Goal: Task Accomplishment & Management: Use online tool/utility

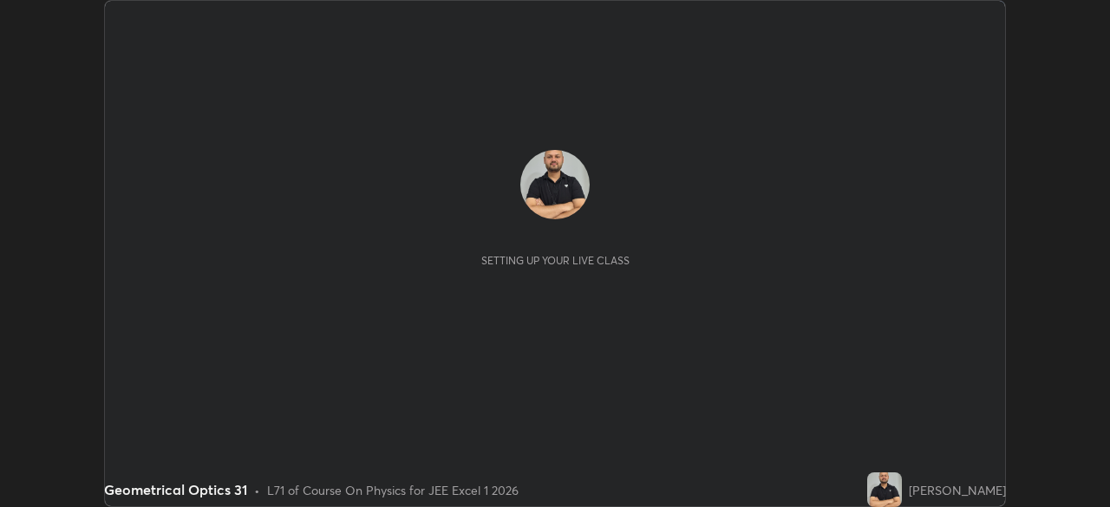
scroll to position [507, 1110]
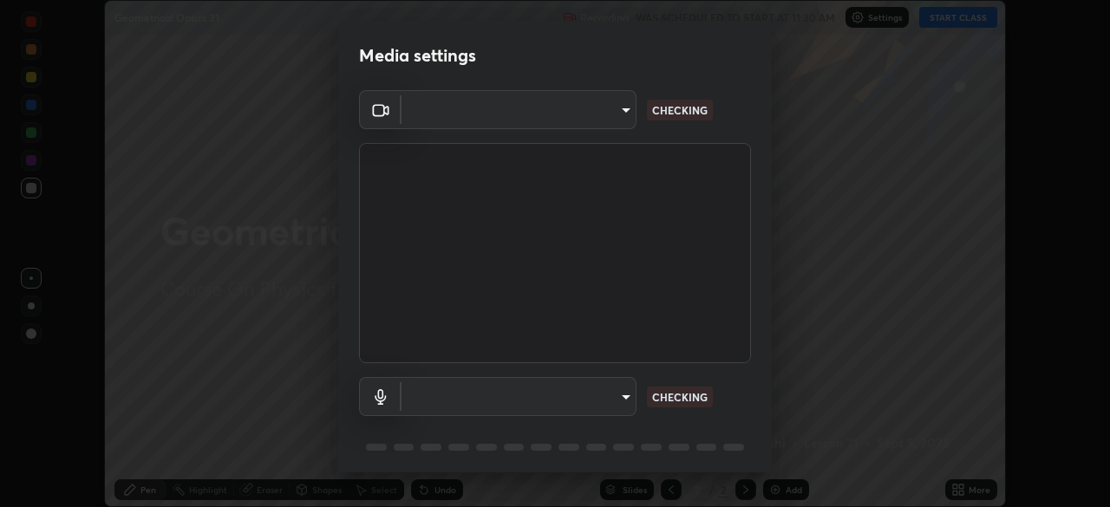
type input "134d1b19bf6860d587459906a7679876aeb3e381516b9be6bb745b9f97a347e3"
type input "communications"
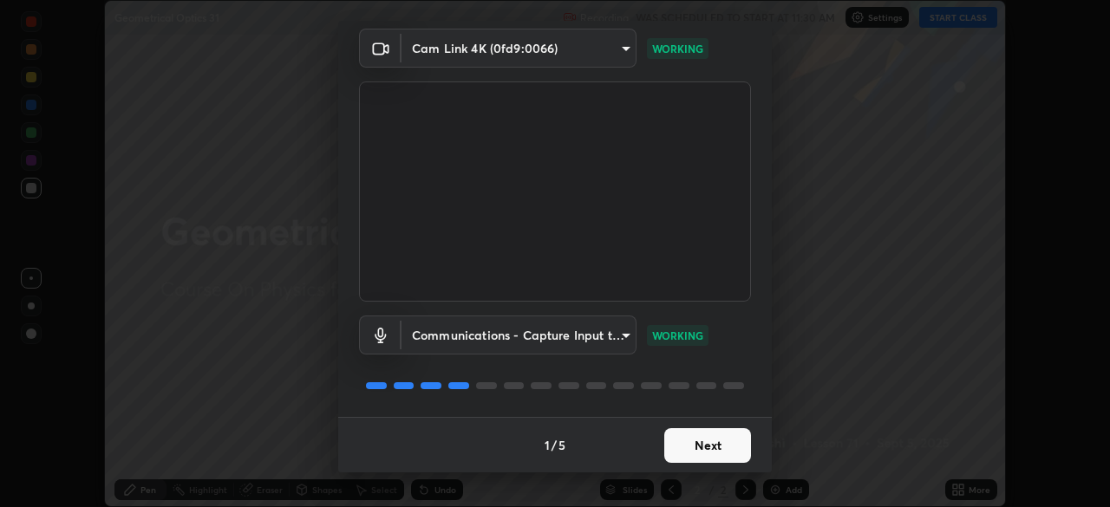
click at [718, 443] on button "Next" at bounding box center [707, 445] width 87 height 35
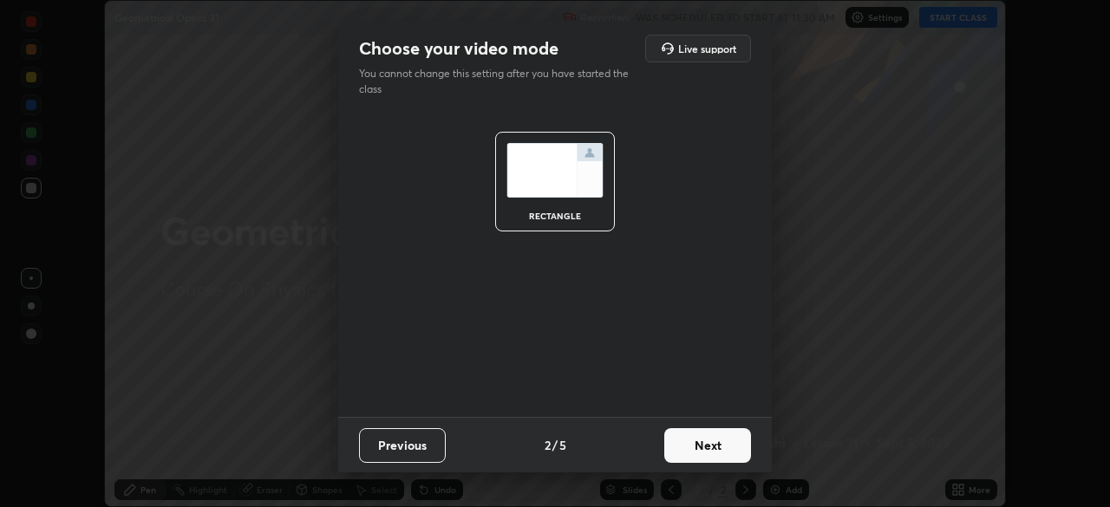
scroll to position [0, 0]
click at [718, 443] on button "Next" at bounding box center [707, 445] width 87 height 35
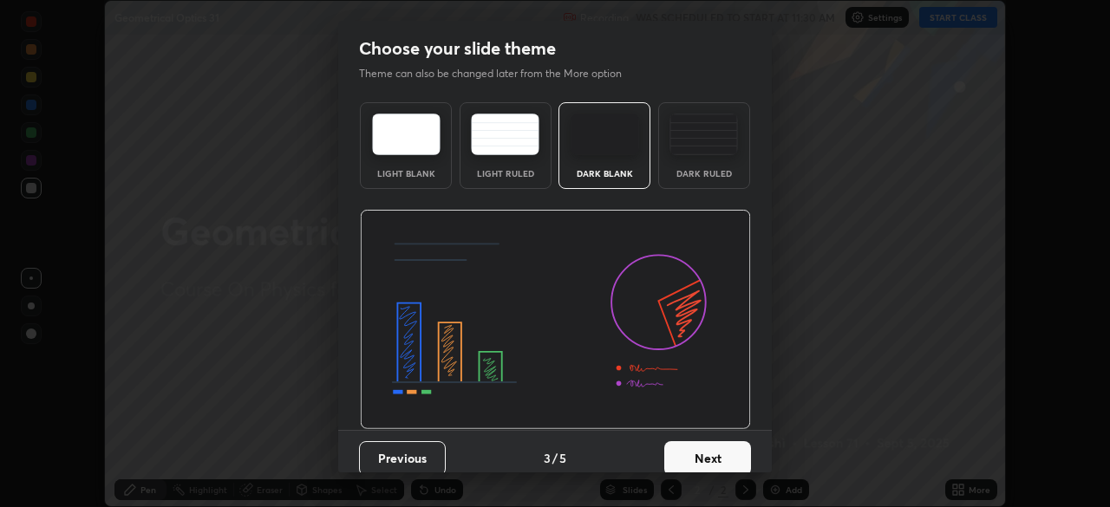
click at [714, 443] on button "Next" at bounding box center [707, 458] width 87 height 35
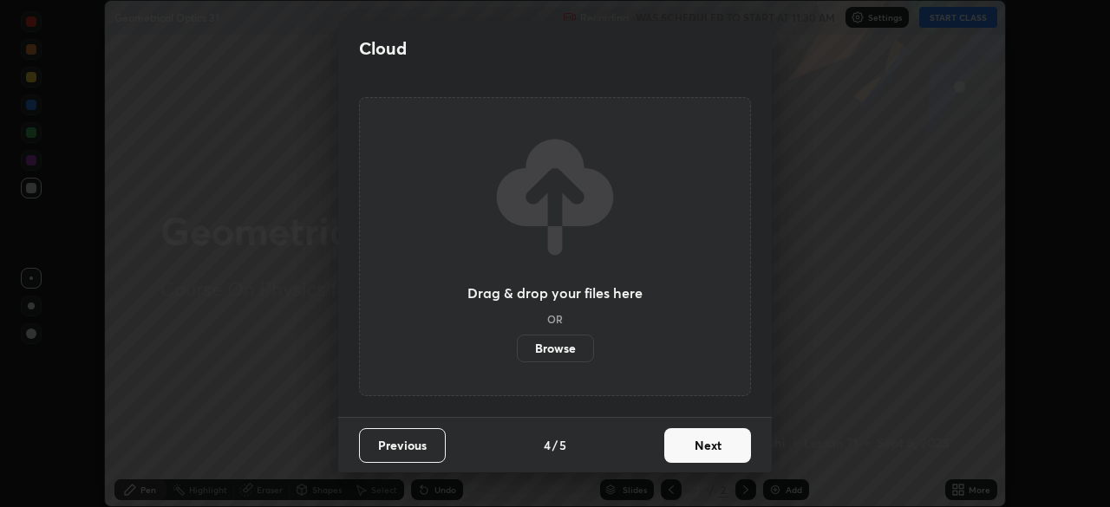
click at [720, 439] on button "Next" at bounding box center [707, 445] width 87 height 35
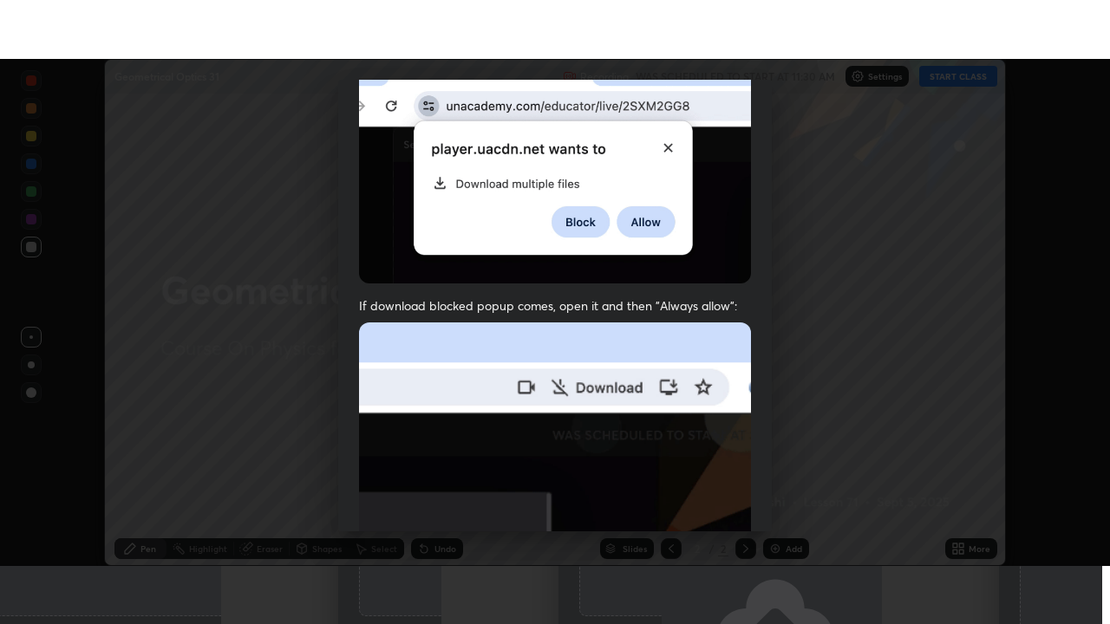
scroll to position [415, 0]
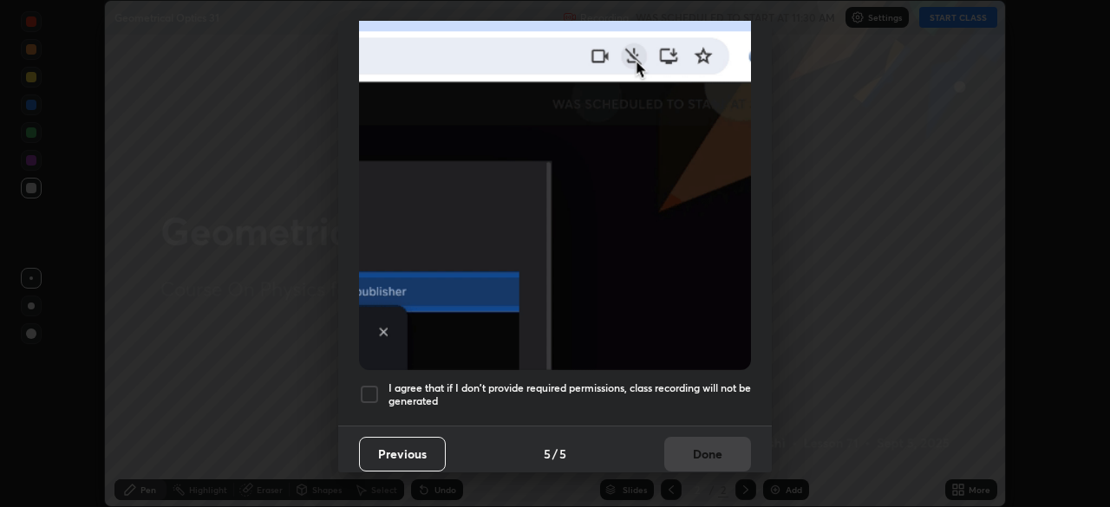
click at [373, 384] on div at bounding box center [369, 394] width 21 height 21
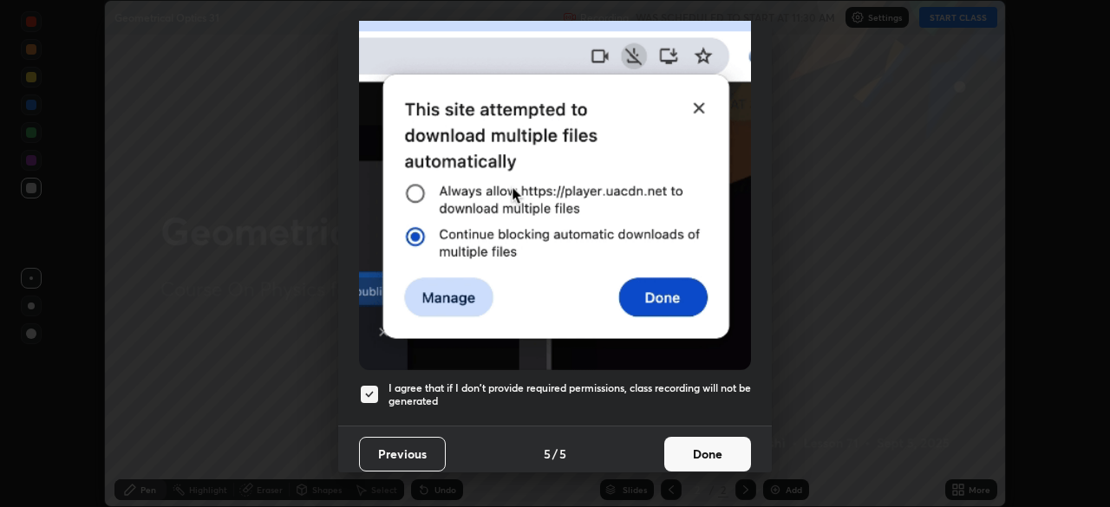
click at [732, 448] on button "Done" at bounding box center [707, 454] width 87 height 35
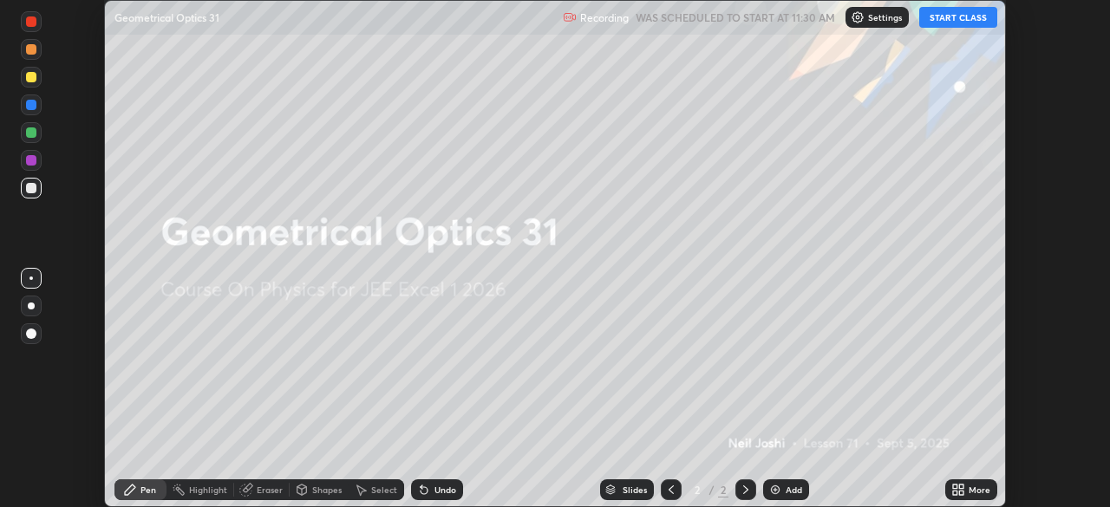
click at [954, 16] on button "START CLASS" at bounding box center [958, 17] width 78 height 21
click at [789, 486] on div "Add" at bounding box center [794, 490] width 16 height 9
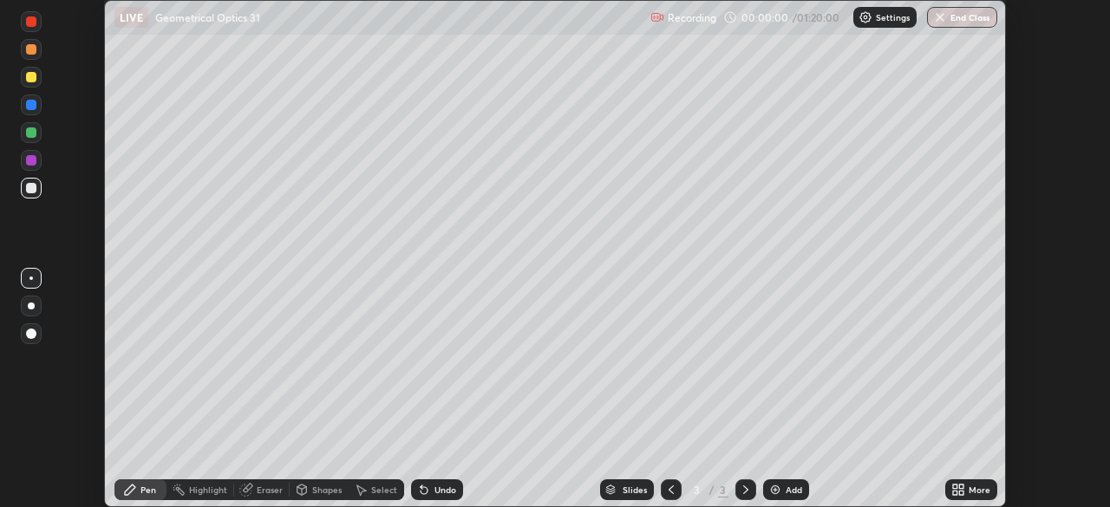
click at [971, 489] on div "More" at bounding box center [980, 490] width 22 height 9
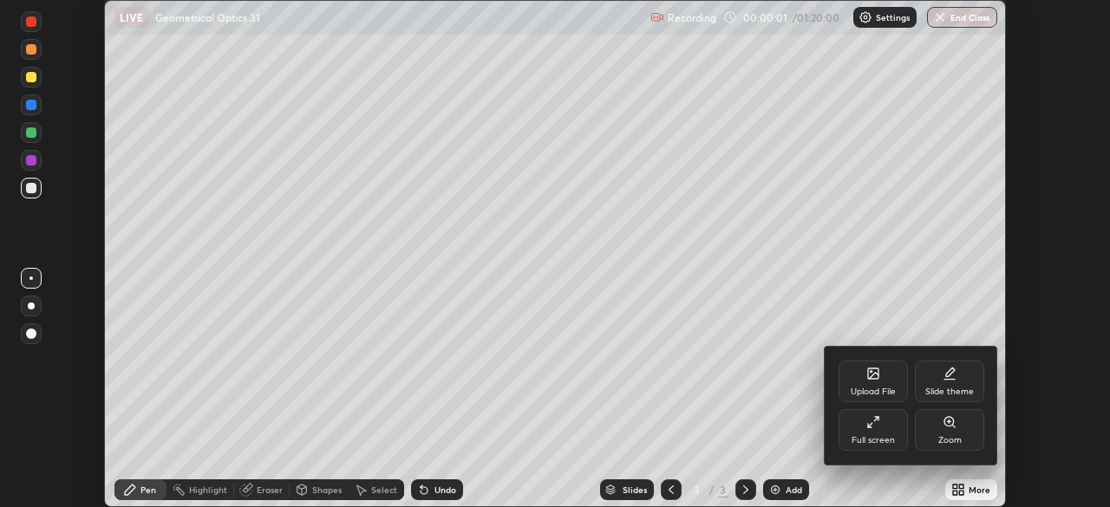
click at [857, 430] on div "Full screen" at bounding box center [873, 430] width 69 height 42
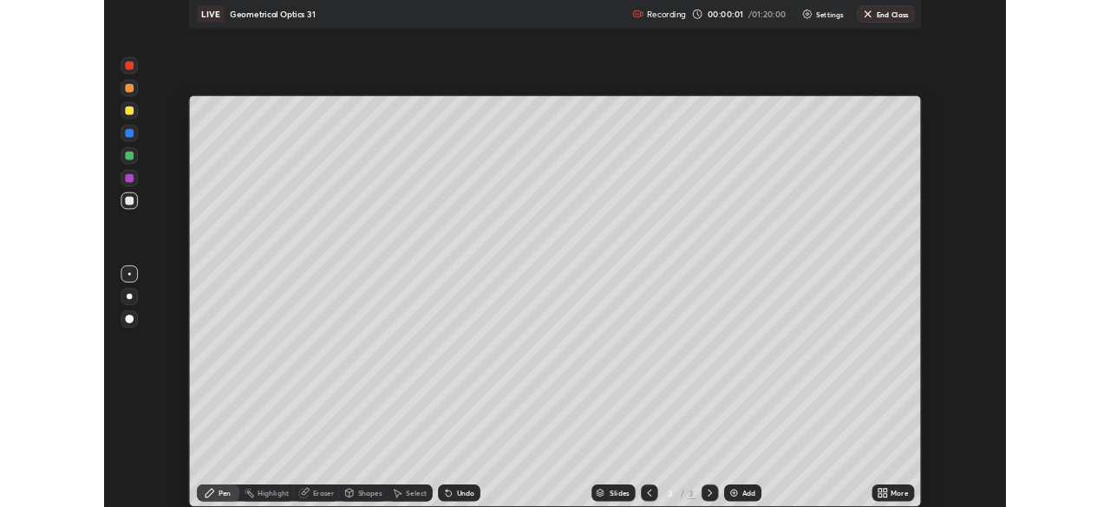
scroll to position [624, 1110]
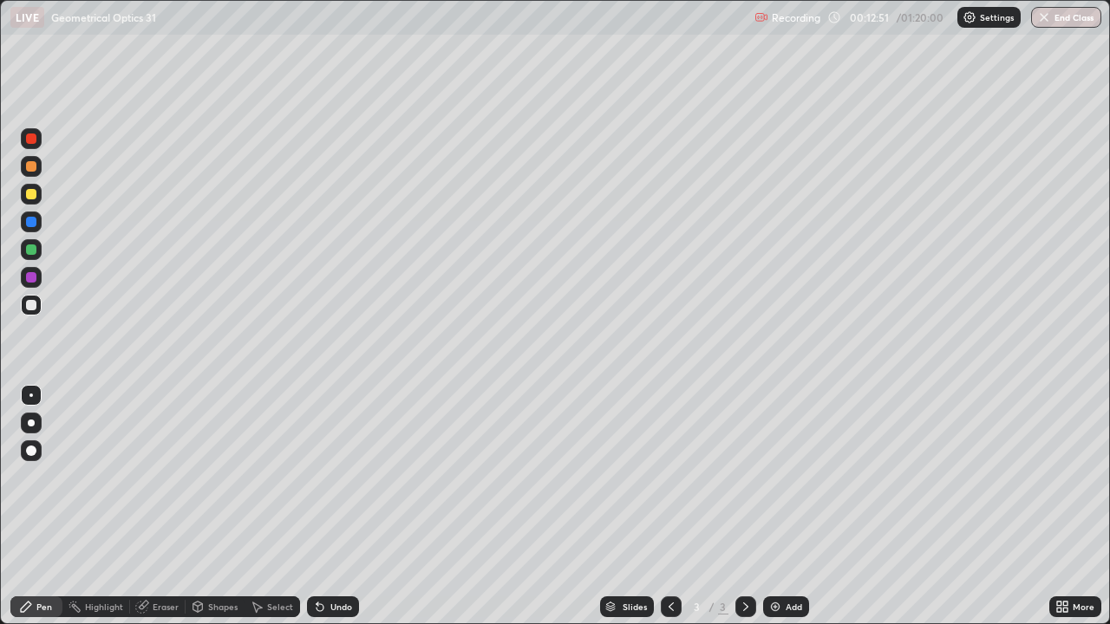
click at [781, 507] on div "Add" at bounding box center [786, 607] width 46 height 21
click at [30, 195] on div at bounding box center [31, 194] width 10 height 10
click at [33, 420] on div at bounding box center [31, 423] width 7 height 7
click at [29, 305] on div at bounding box center [31, 305] width 10 height 10
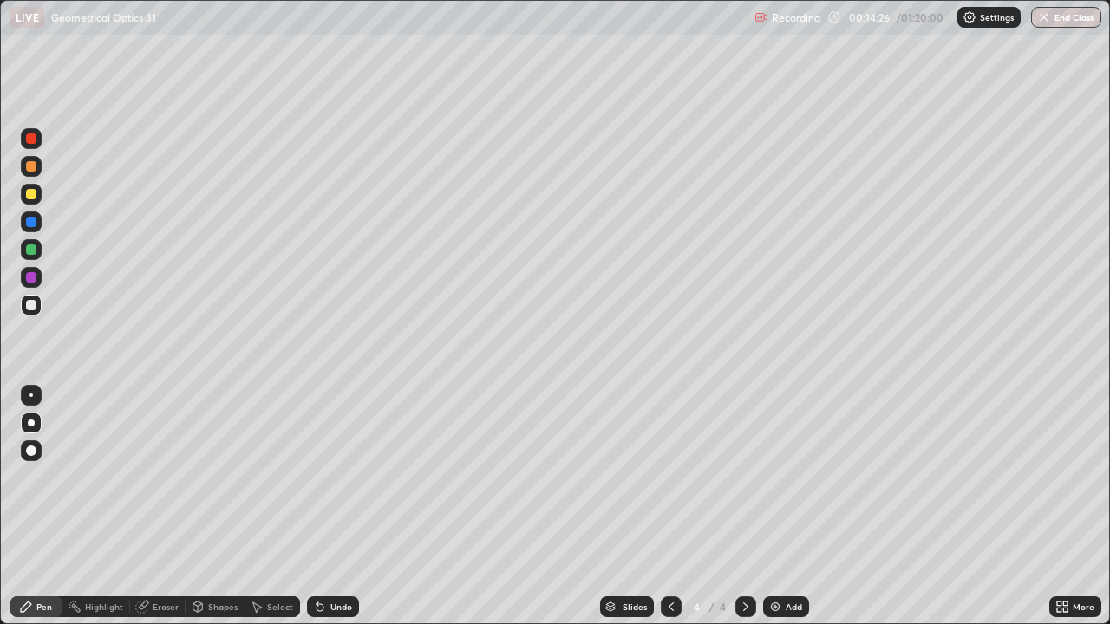
click at [32, 196] on div at bounding box center [31, 194] width 10 height 10
click at [35, 308] on div at bounding box center [31, 305] width 10 height 10
click at [30, 193] on div at bounding box center [31, 194] width 10 height 10
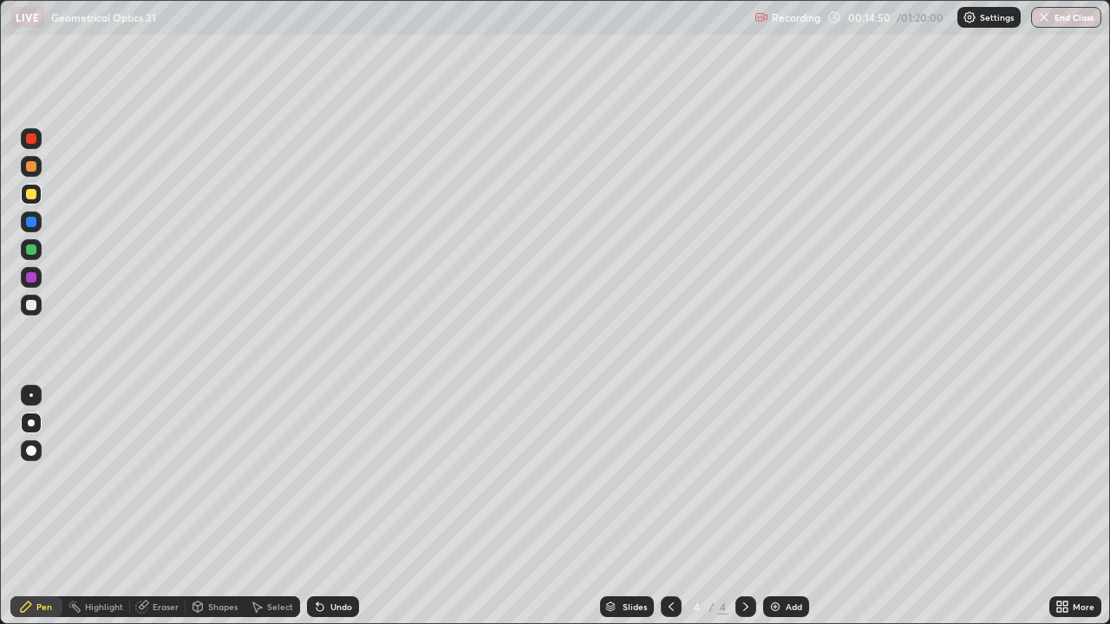
click at [30, 193] on div at bounding box center [31, 194] width 10 height 10
click at [34, 220] on div at bounding box center [31, 222] width 10 height 10
click at [29, 250] on div at bounding box center [31, 250] width 10 height 10
click at [34, 193] on div at bounding box center [31, 194] width 10 height 10
click at [31, 251] on div at bounding box center [31, 250] width 10 height 10
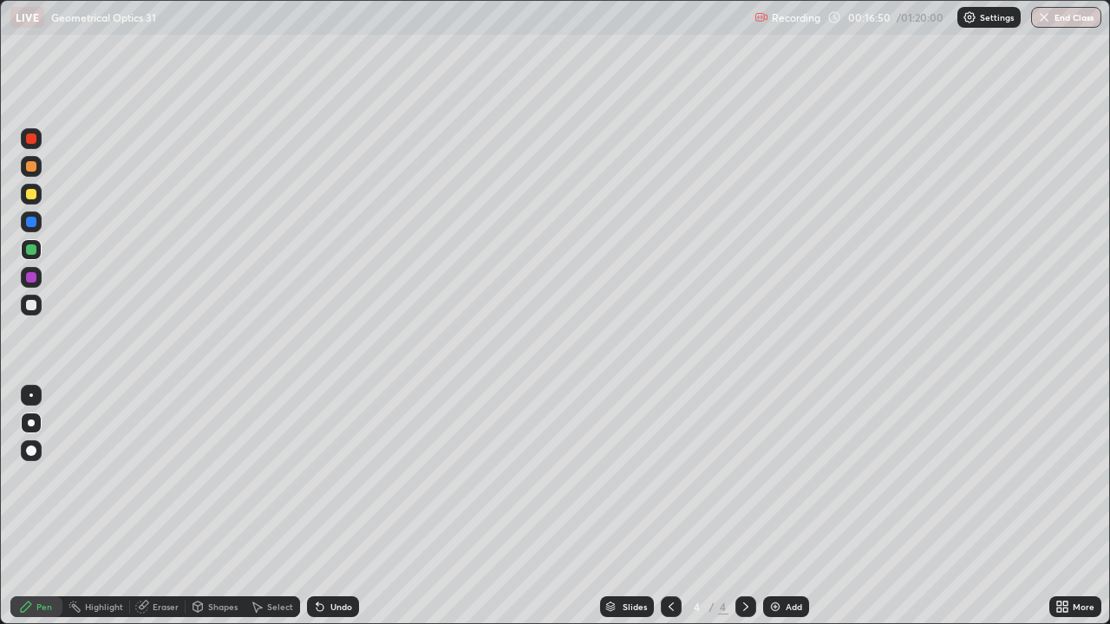
click at [32, 197] on div at bounding box center [31, 194] width 10 height 10
click at [159, 507] on div "Eraser" at bounding box center [166, 607] width 26 height 9
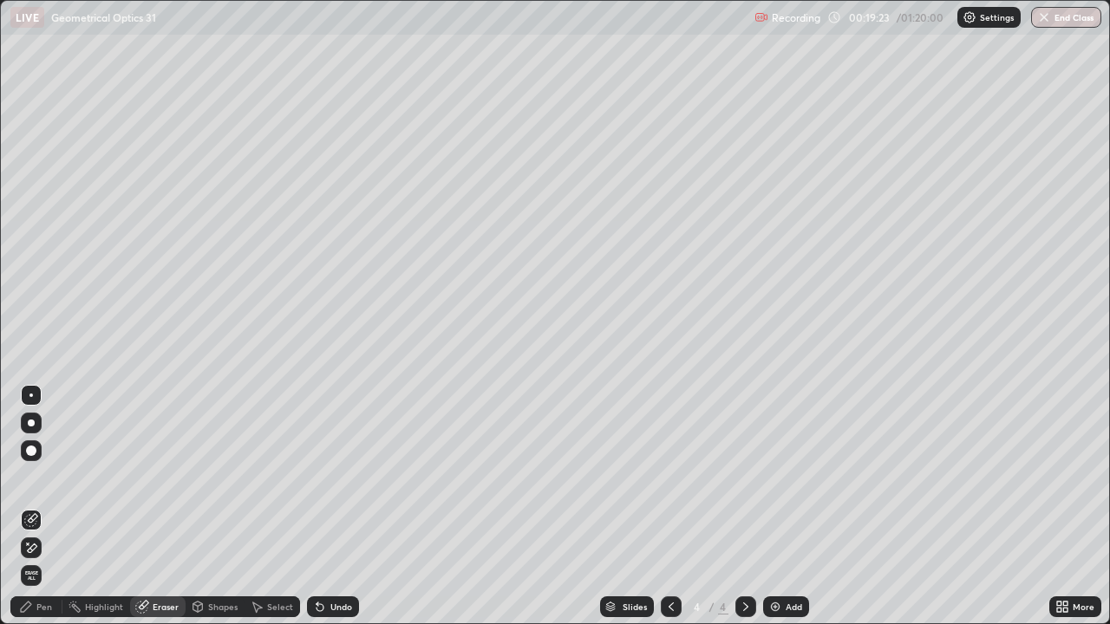
click at [42, 507] on div "Pen" at bounding box center [44, 607] width 16 height 9
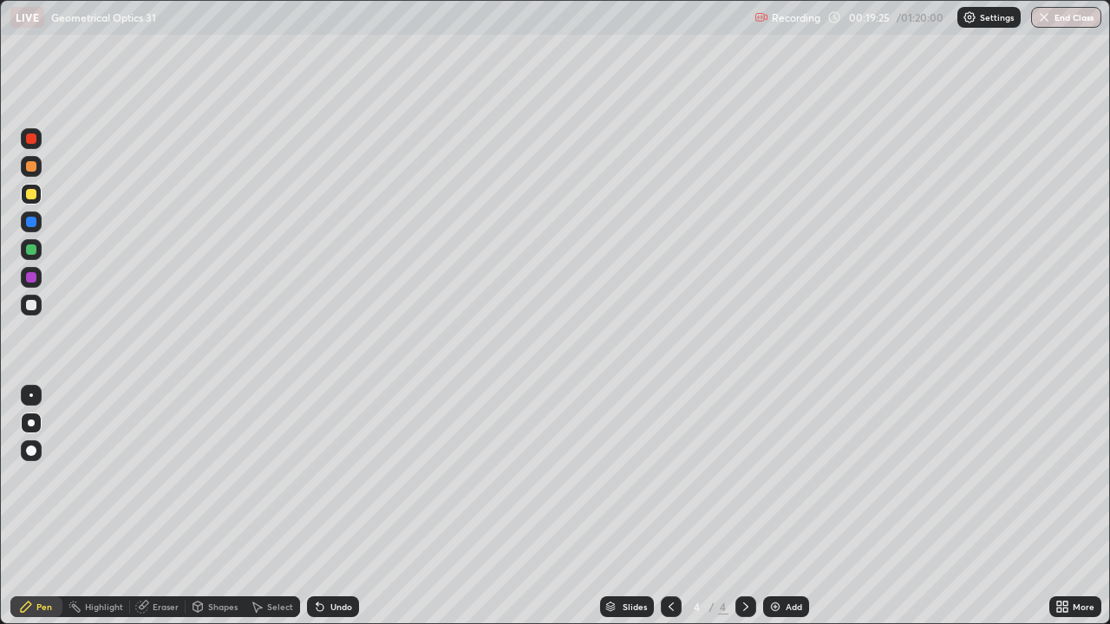
click at [29, 278] on div at bounding box center [31, 277] width 10 height 10
click at [30, 300] on div at bounding box center [31, 305] width 10 height 10
click at [166, 507] on div "Eraser" at bounding box center [166, 607] width 26 height 9
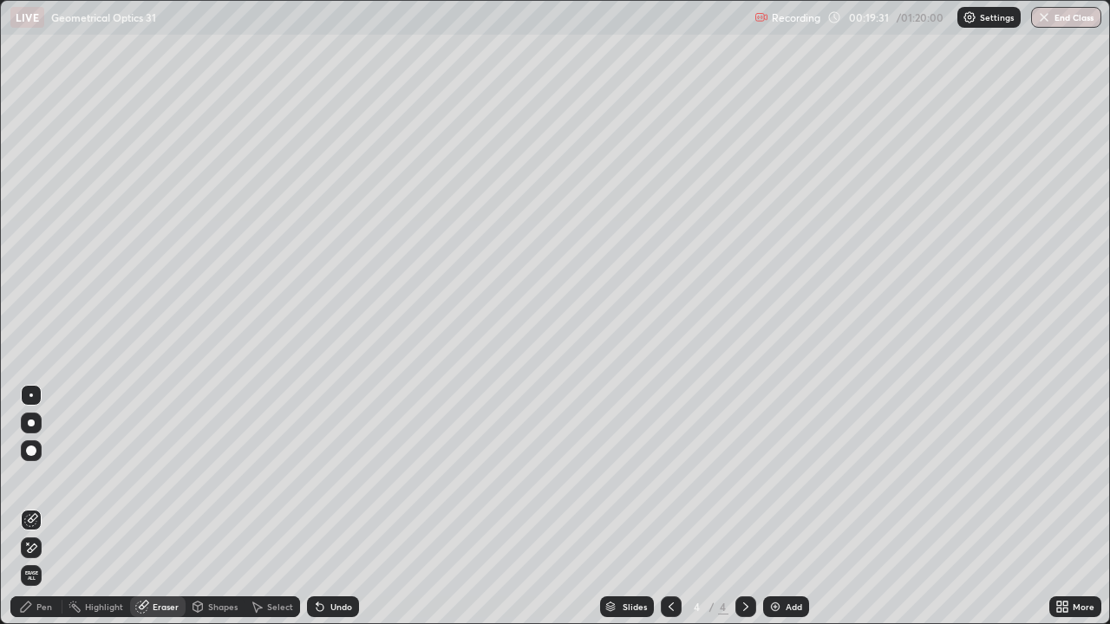
click at [40, 507] on div "Pen" at bounding box center [44, 607] width 16 height 9
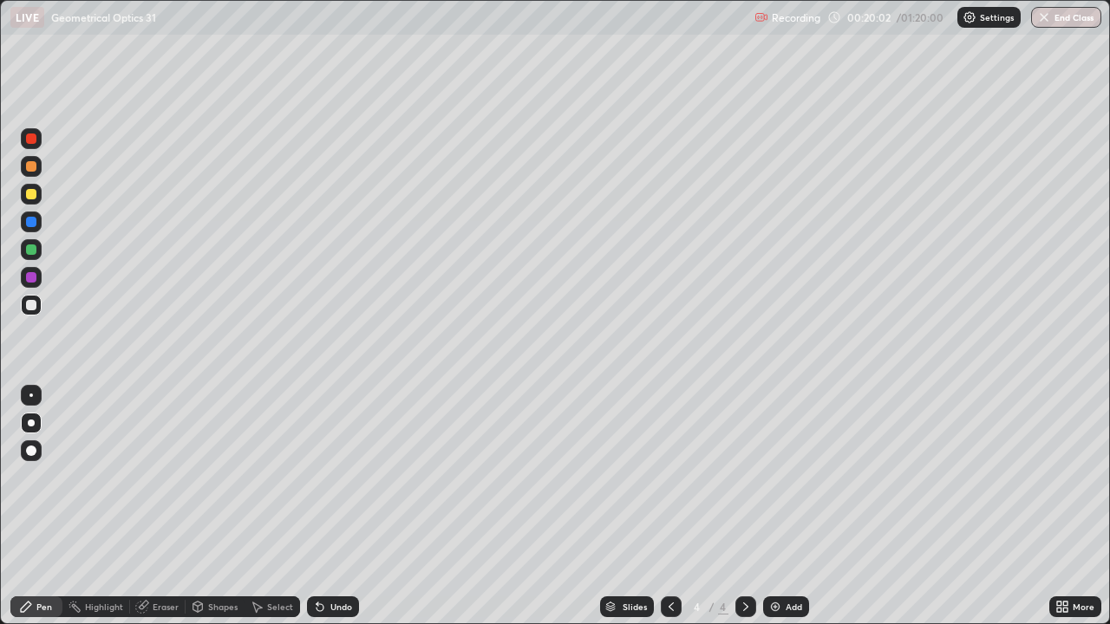
click at [226, 507] on div "Shapes" at bounding box center [215, 607] width 59 height 35
click at [337, 507] on div "Undo" at bounding box center [341, 607] width 22 height 9
click at [40, 507] on div "Pen" at bounding box center [44, 607] width 16 height 9
click at [791, 507] on div "Add" at bounding box center [794, 607] width 16 height 9
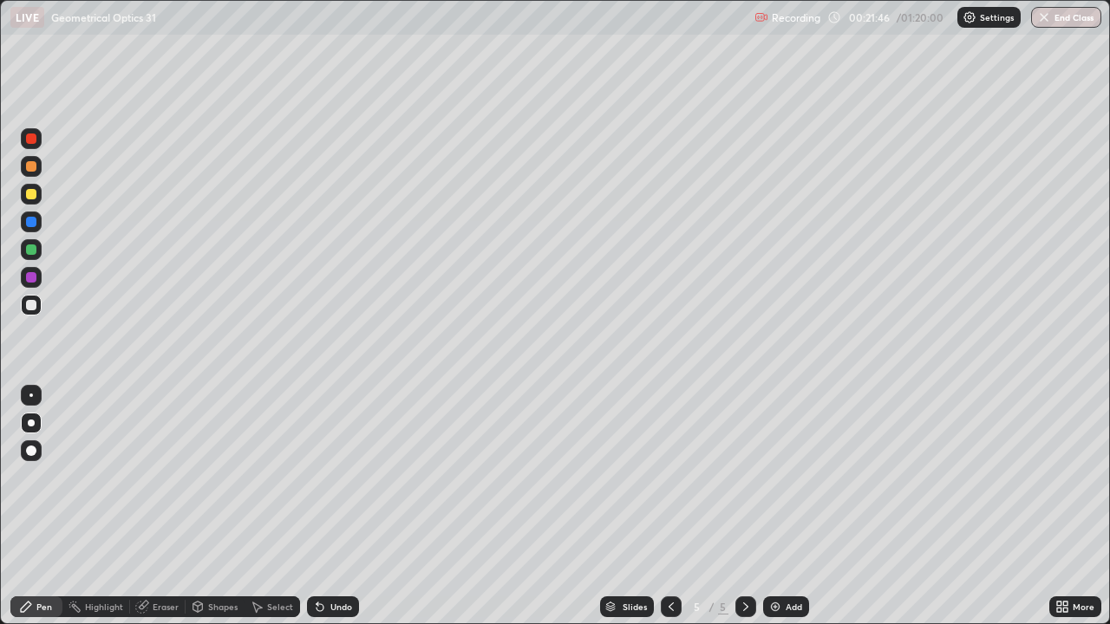
click at [30, 192] on div at bounding box center [31, 194] width 10 height 10
click at [32, 305] on div at bounding box center [31, 305] width 10 height 10
click at [23, 252] on div at bounding box center [31, 249] width 21 height 21
click at [32, 190] on div at bounding box center [31, 194] width 10 height 10
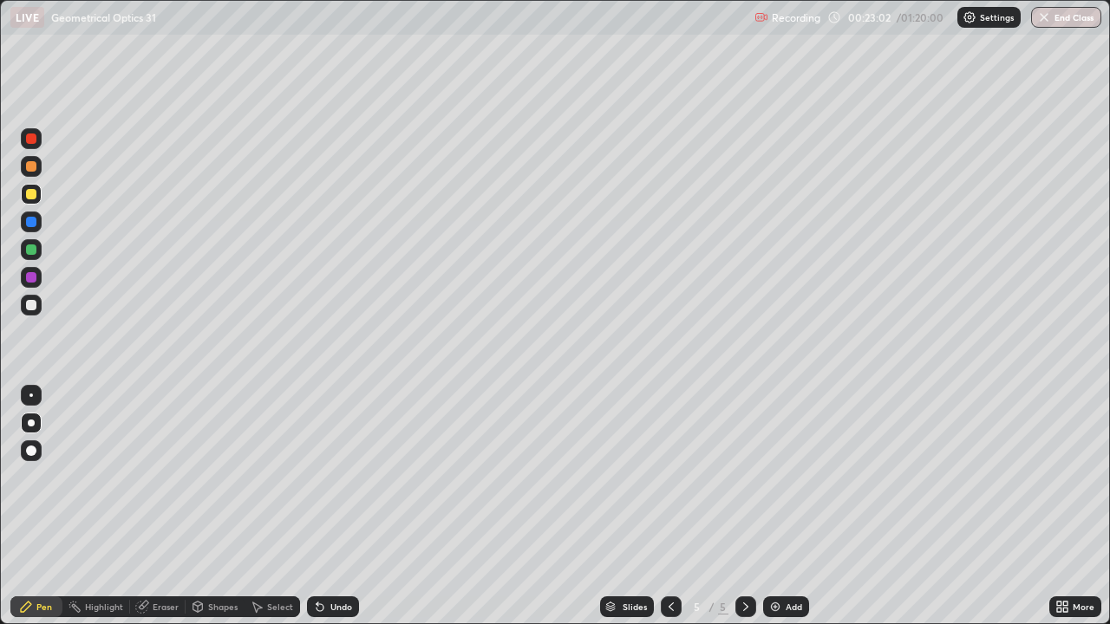
click at [330, 507] on div "Undo" at bounding box center [341, 607] width 22 height 9
click at [160, 507] on div "Eraser" at bounding box center [158, 607] width 56 height 21
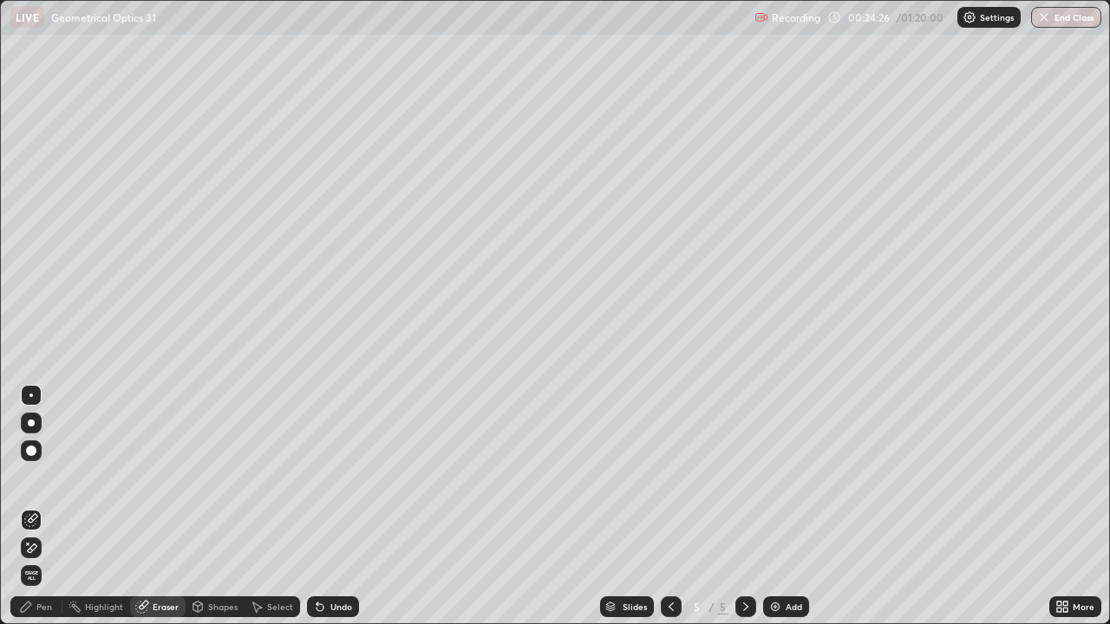
click at [38, 507] on div "Pen" at bounding box center [36, 607] width 52 height 21
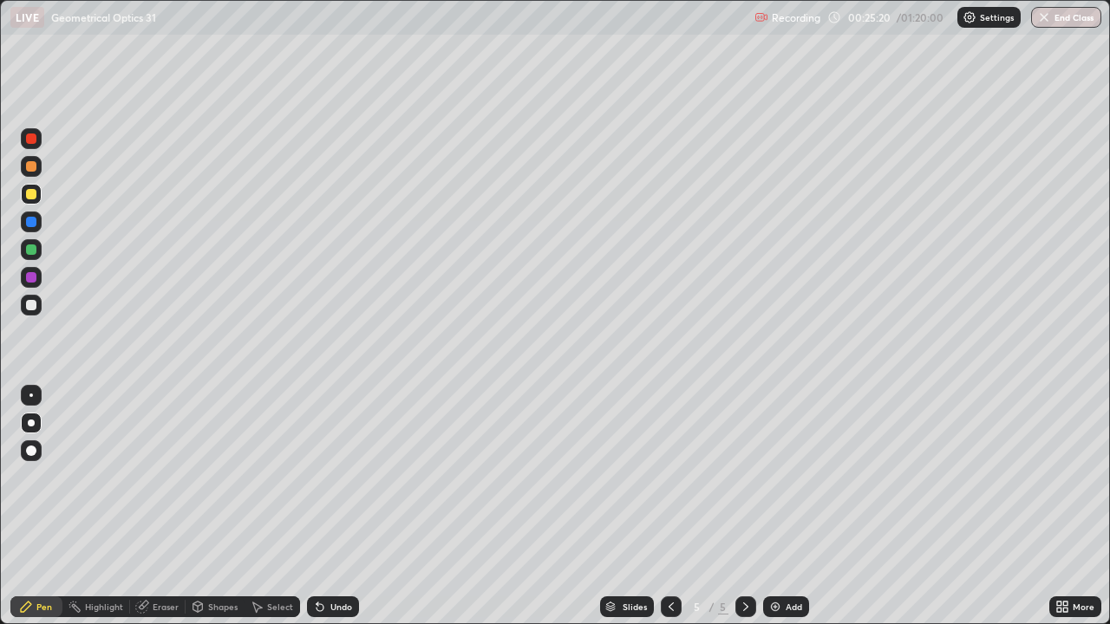
click at [24, 311] on div at bounding box center [31, 305] width 21 height 21
click at [31, 195] on div at bounding box center [31, 194] width 10 height 10
click at [29, 193] on div at bounding box center [31, 194] width 10 height 10
click at [788, 507] on div "Add" at bounding box center [794, 607] width 16 height 9
click at [32, 303] on div at bounding box center [31, 305] width 10 height 10
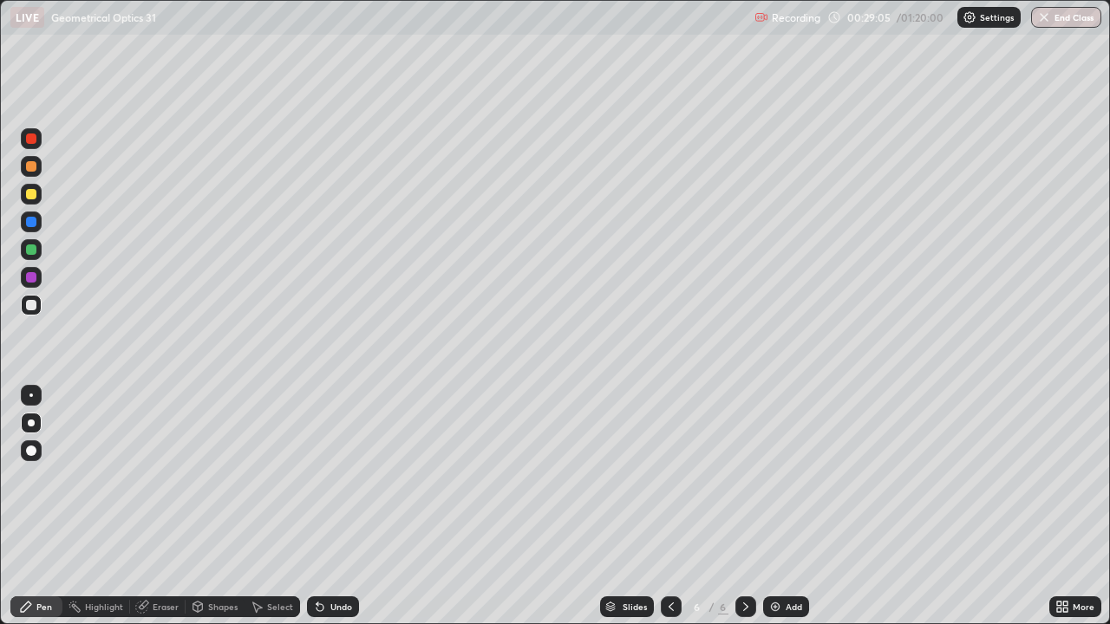
click at [337, 507] on div "Undo" at bounding box center [341, 607] width 22 height 9
click at [333, 507] on div "Undo" at bounding box center [341, 607] width 22 height 9
click at [330, 507] on div "Undo" at bounding box center [341, 607] width 22 height 9
click at [30, 258] on div at bounding box center [31, 249] width 21 height 21
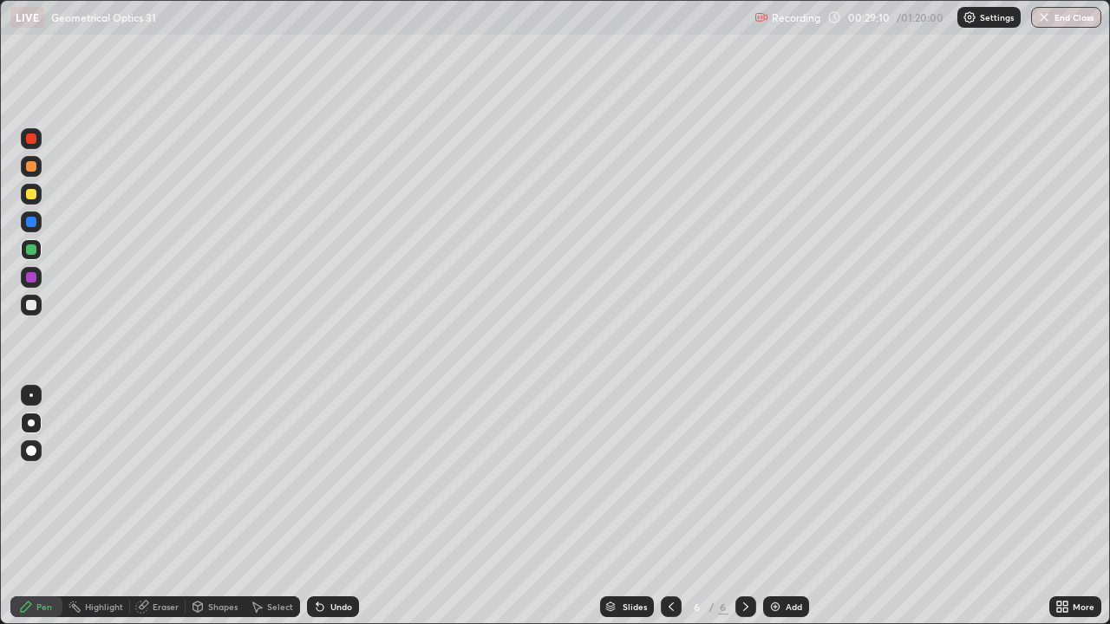
click at [32, 257] on div at bounding box center [31, 249] width 21 height 21
click at [0, 244] on div "Setting up your live class" at bounding box center [555, 312] width 1110 height 624
click at [31, 195] on div at bounding box center [31, 194] width 10 height 10
click at [661, 507] on div at bounding box center [671, 607] width 21 height 21
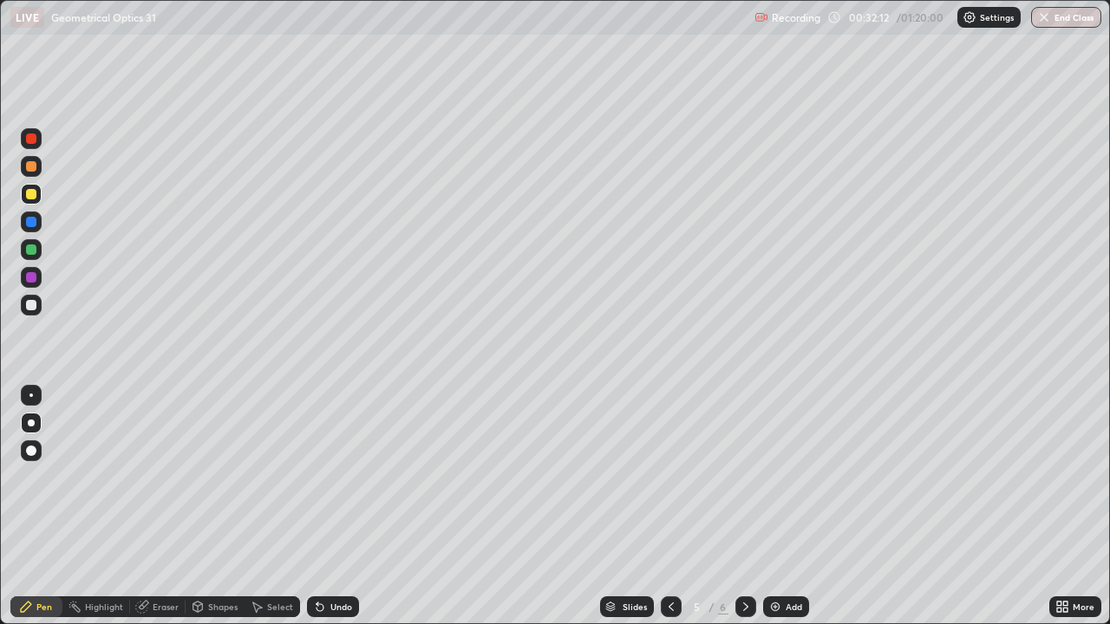
click at [748, 507] on div at bounding box center [746, 607] width 21 height 35
click at [781, 507] on div "Add" at bounding box center [786, 607] width 46 height 21
click at [343, 507] on div "Undo" at bounding box center [333, 607] width 52 height 21
click at [40, 311] on div at bounding box center [31, 305] width 21 height 21
click at [28, 307] on div at bounding box center [31, 305] width 10 height 10
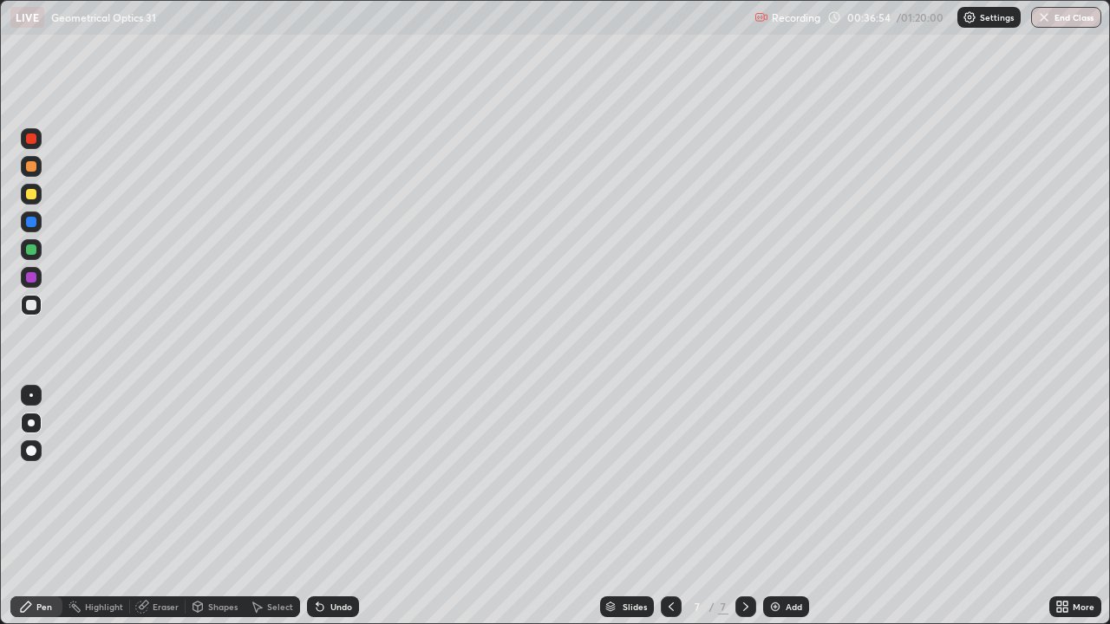
click at [29, 190] on div at bounding box center [31, 194] width 10 height 10
click at [26, 195] on div at bounding box center [31, 194] width 10 height 10
click at [325, 507] on div "Undo" at bounding box center [333, 607] width 52 height 21
click at [327, 507] on div "Undo" at bounding box center [333, 607] width 52 height 21
click at [29, 223] on div at bounding box center [31, 222] width 10 height 10
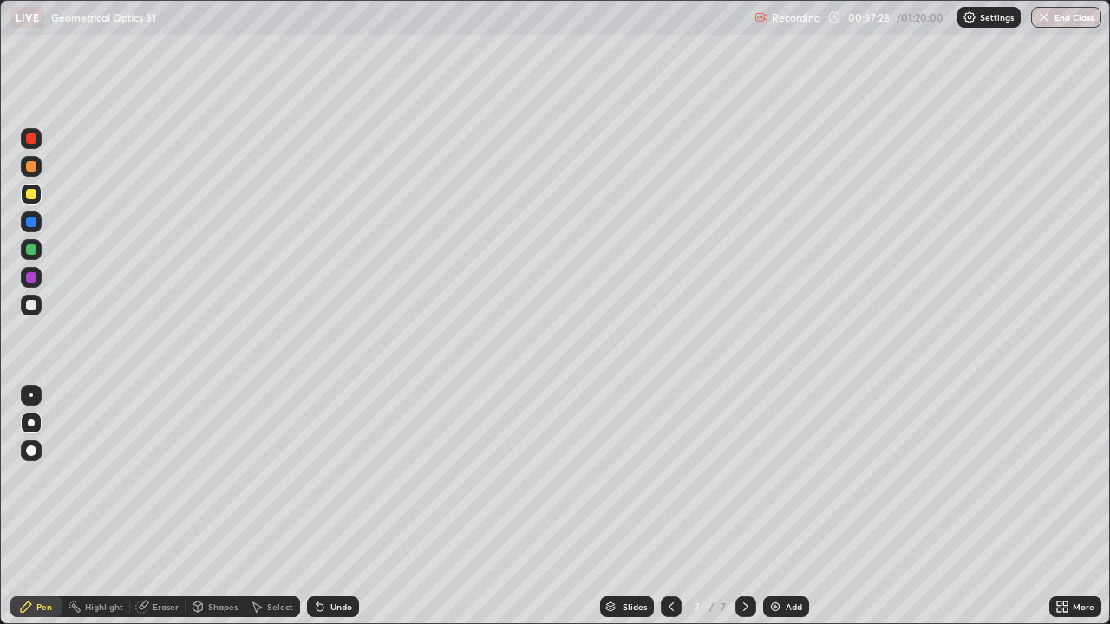
click at [23, 218] on div at bounding box center [31, 222] width 21 height 21
click at [29, 187] on div at bounding box center [31, 194] width 21 height 21
click at [29, 192] on div at bounding box center [31, 194] width 10 height 10
click at [27, 192] on div at bounding box center [31, 194] width 10 height 10
click at [35, 304] on div at bounding box center [31, 305] width 10 height 10
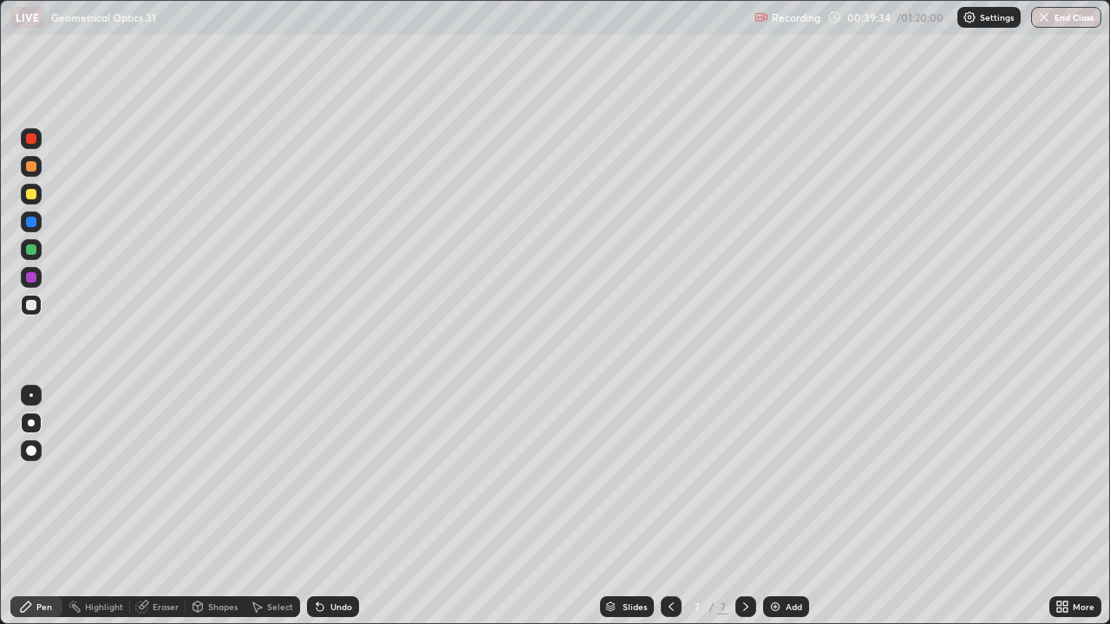
click at [32, 197] on div at bounding box center [31, 194] width 10 height 10
click at [786, 507] on div "Add" at bounding box center [794, 607] width 16 height 9
click at [162, 507] on div "Eraser" at bounding box center [166, 607] width 26 height 9
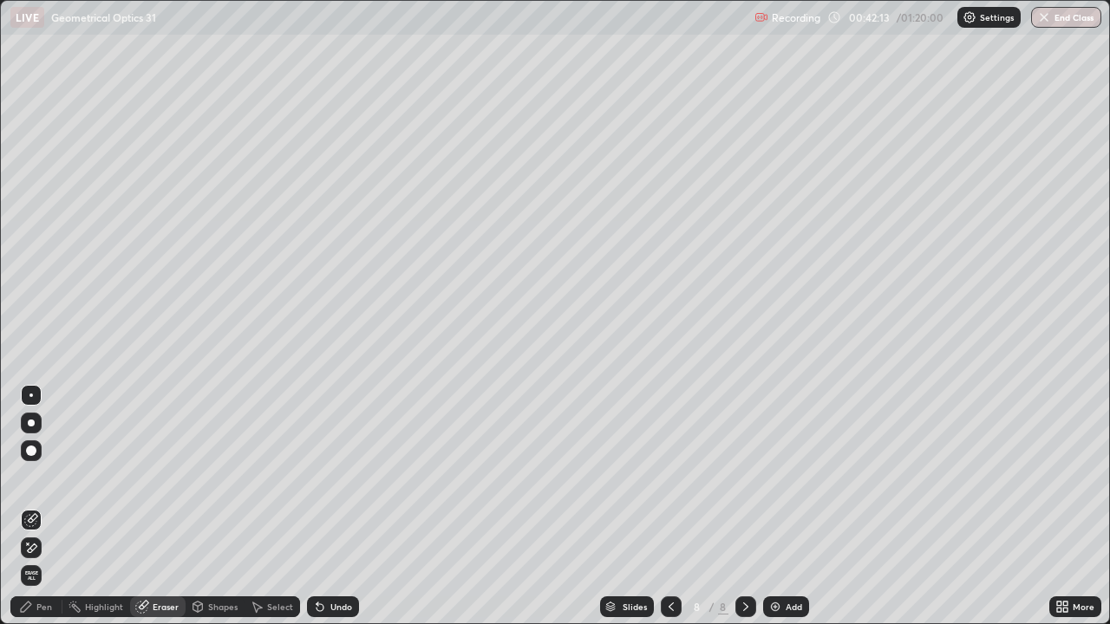
click at [31, 507] on icon at bounding box center [26, 607] width 14 height 14
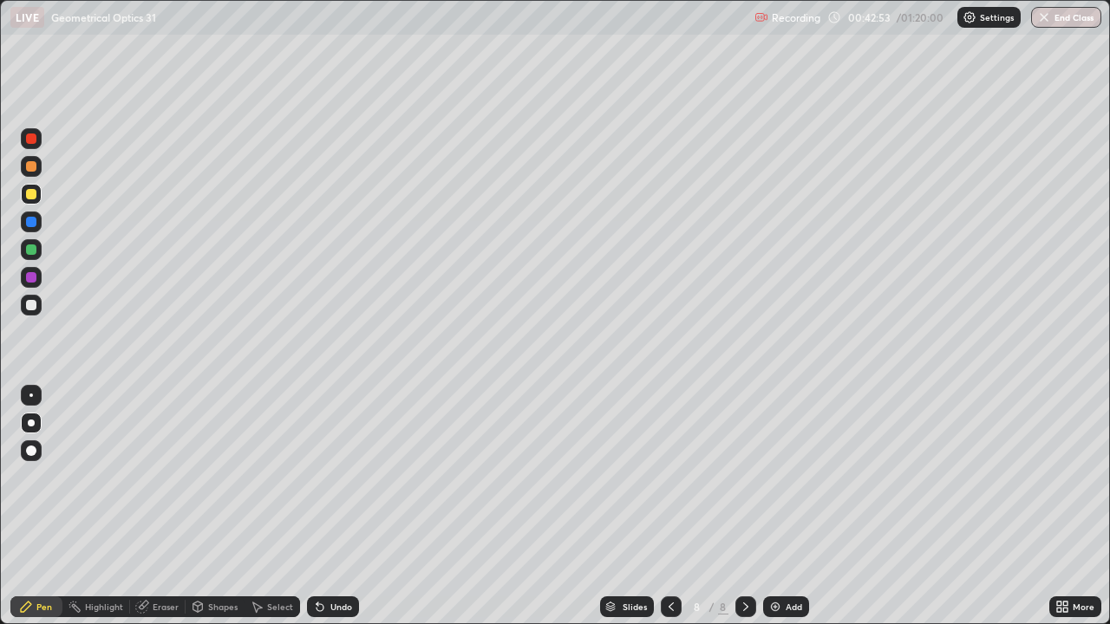
click at [661, 507] on div at bounding box center [671, 607] width 21 height 21
click at [744, 507] on icon at bounding box center [746, 607] width 14 height 14
click at [788, 507] on div "Add" at bounding box center [794, 607] width 16 height 9
click at [331, 507] on div "Undo" at bounding box center [341, 607] width 22 height 9
click at [332, 507] on div "Undo" at bounding box center [333, 607] width 52 height 21
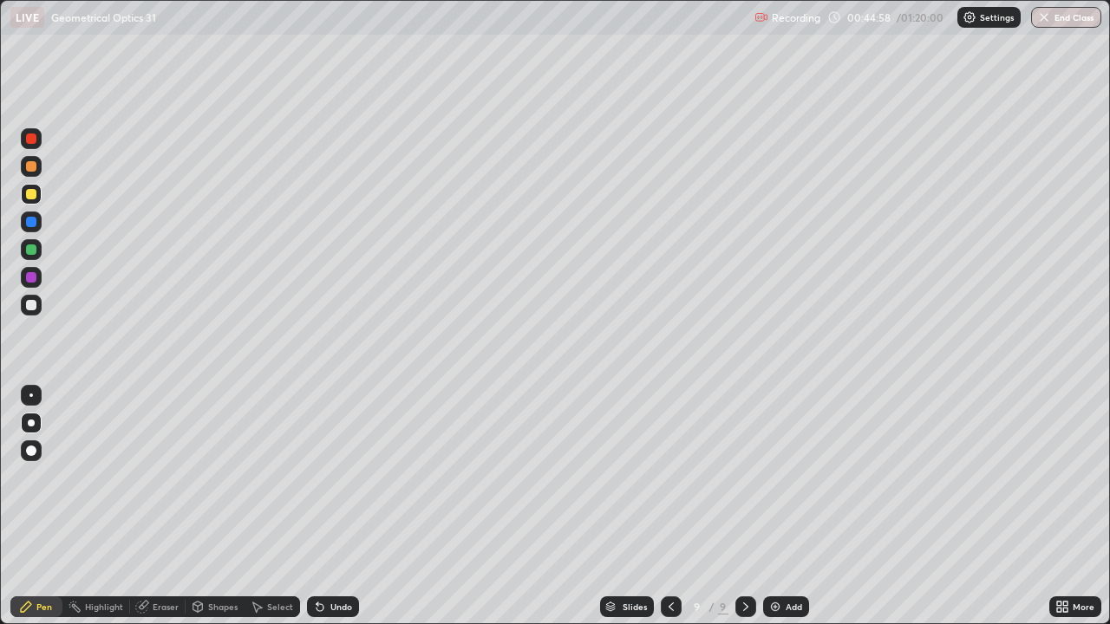
click at [332, 507] on div "Undo" at bounding box center [341, 607] width 22 height 9
click at [326, 507] on div "Undo" at bounding box center [333, 607] width 52 height 21
click at [343, 507] on div "Undo" at bounding box center [341, 607] width 22 height 9
click at [344, 507] on div "Undo" at bounding box center [341, 607] width 22 height 9
click at [338, 507] on div "Undo" at bounding box center [341, 607] width 22 height 9
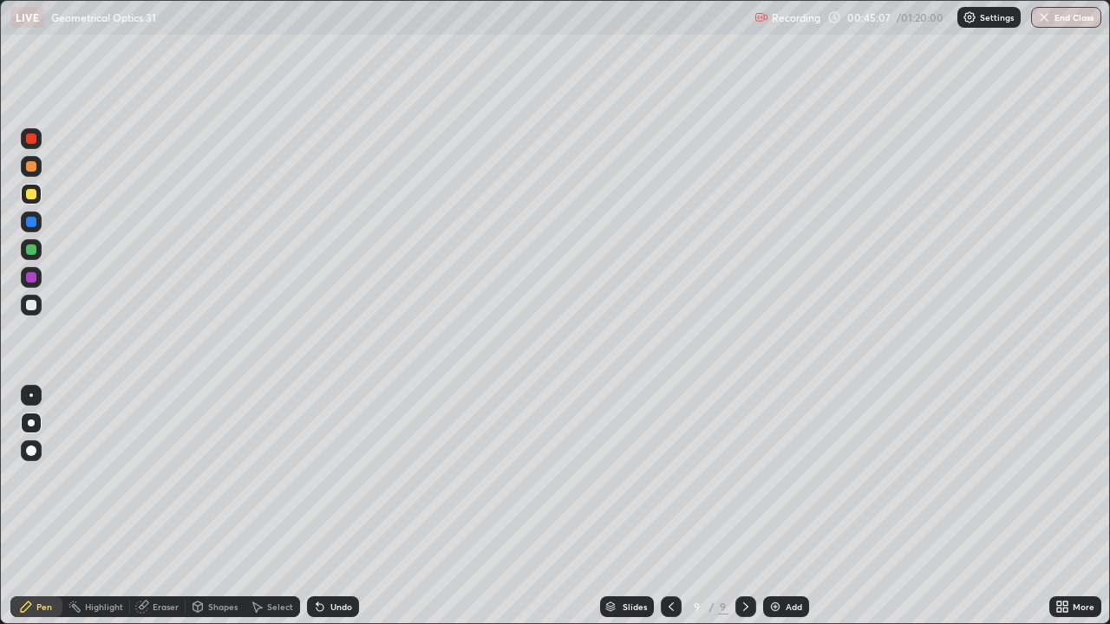
click at [331, 507] on div "Undo" at bounding box center [341, 607] width 22 height 9
click at [33, 304] on div at bounding box center [31, 305] width 10 height 10
click at [334, 507] on div "Undo" at bounding box center [333, 607] width 52 height 21
click at [348, 507] on div "Undo" at bounding box center [341, 607] width 22 height 9
click at [30, 195] on div at bounding box center [31, 194] width 10 height 10
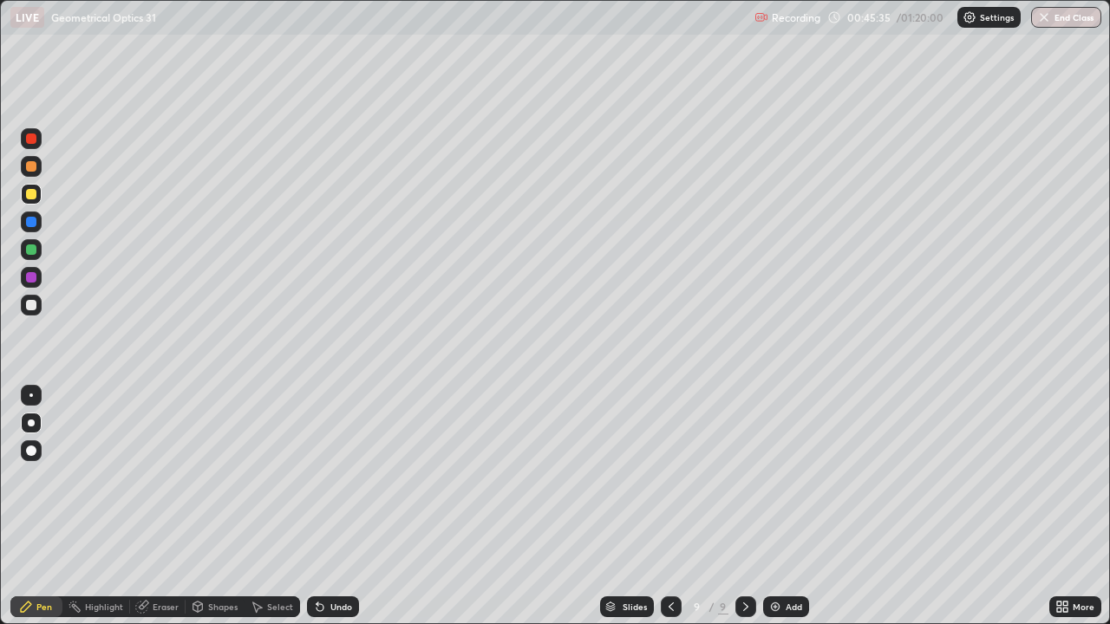
click at [30, 195] on div at bounding box center [31, 194] width 10 height 10
click at [34, 312] on div at bounding box center [31, 305] width 21 height 21
click at [29, 304] on div at bounding box center [31, 305] width 10 height 10
click at [146, 507] on icon at bounding box center [142, 607] width 14 height 14
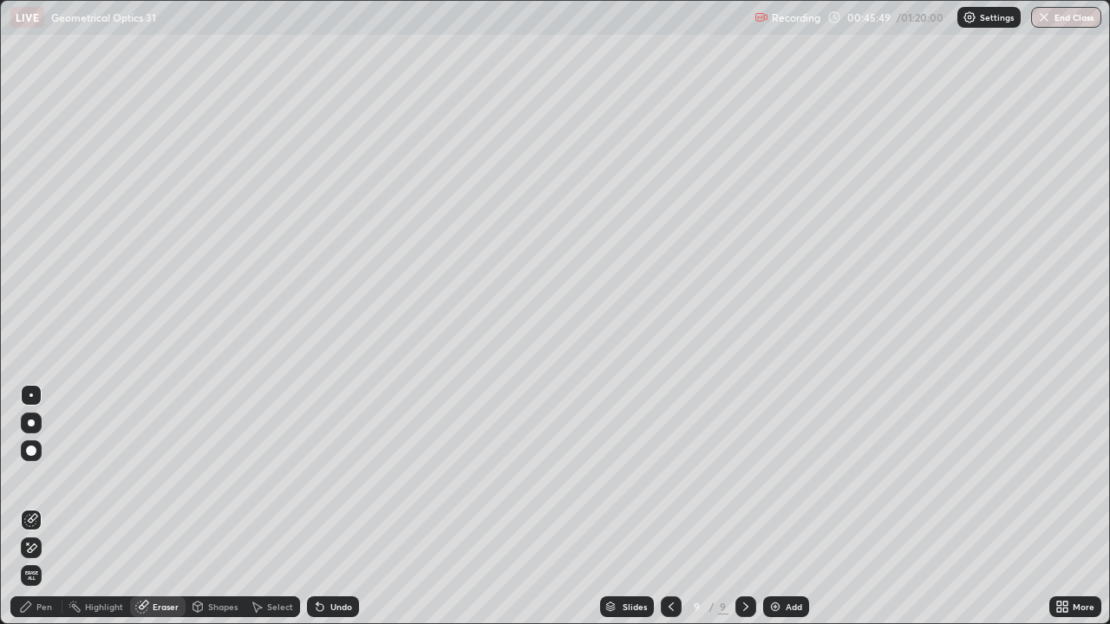
click at [33, 507] on icon at bounding box center [26, 607] width 14 height 14
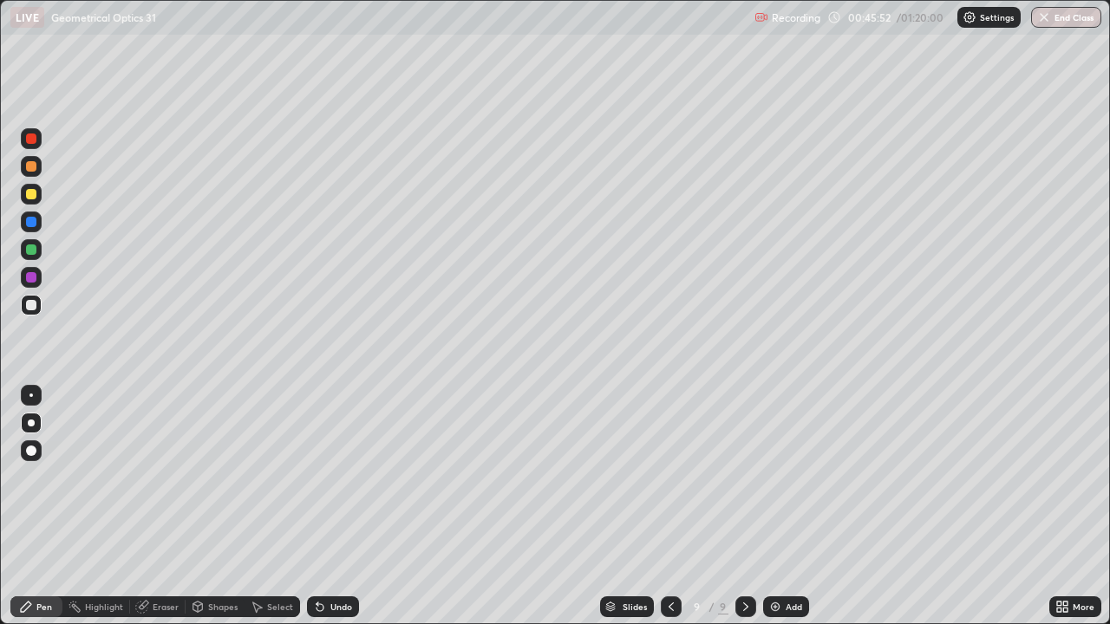
click at [342, 507] on div "Undo" at bounding box center [341, 607] width 22 height 9
click at [25, 271] on div at bounding box center [31, 277] width 21 height 21
click at [27, 275] on div at bounding box center [31, 277] width 10 height 10
click at [34, 197] on div at bounding box center [31, 194] width 10 height 10
click at [788, 507] on div "Add" at bounding box center [794, 607] width 16 height 9
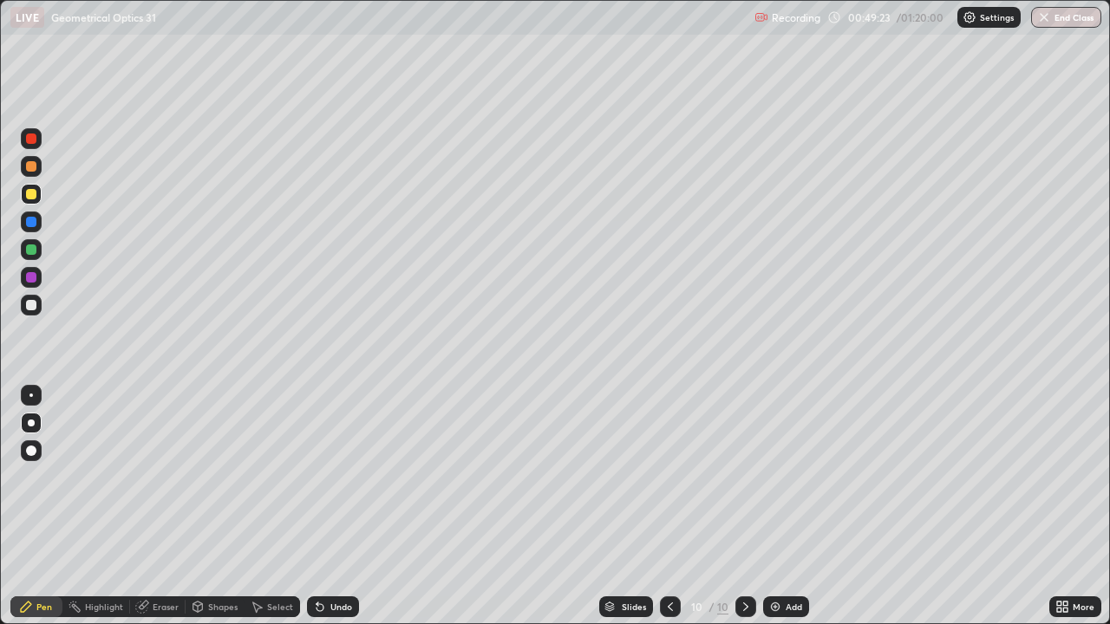
click at [33, 165] on div at bounding box center [31, 166] width 10 height 10
click at [31, 306] on div at bounding box center [31, 305] width 10 height 10
click at [330, 507] on div "Undo" at bounding box center [341, 607] width 22 height 9
click at [34, 275] on div at bounding box center [31, 277] width 10 height 10
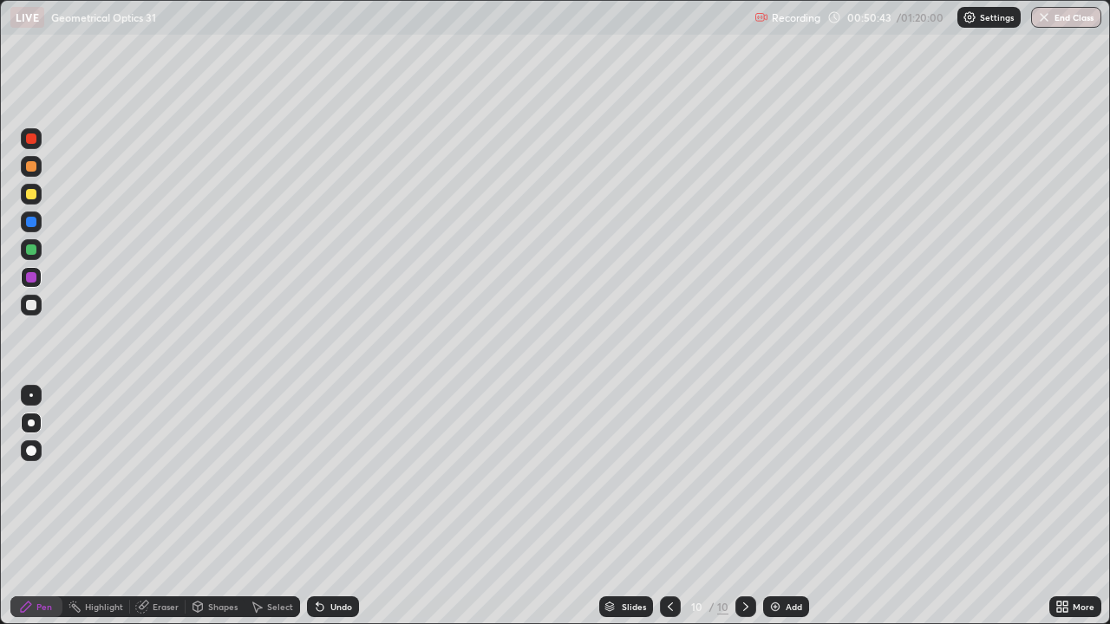
click at [30, 188] on div at bounding box center [31, 194] width 21 height 21
click at [790, 507] on div "Add" at bounding box center [794, 607] width 16 height 9
click at [30, 254] on div at bounding box center [31, 250] width 10 height 10
click at [29, 191] on div at bounding box center [31, 194] width 10 height 10
click at [159, 507] on div "Eraser" at bounding box center [166, 607] width 26 height 9
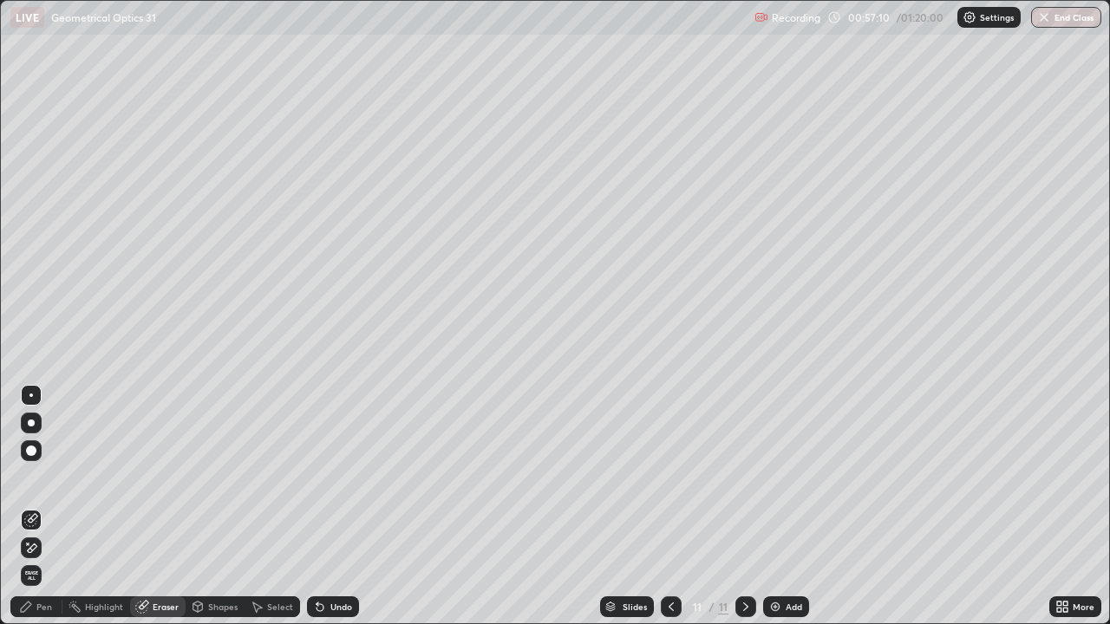
click at [40, 507] on div "Pen" at bounding box center [44, 607] width 16 height 9
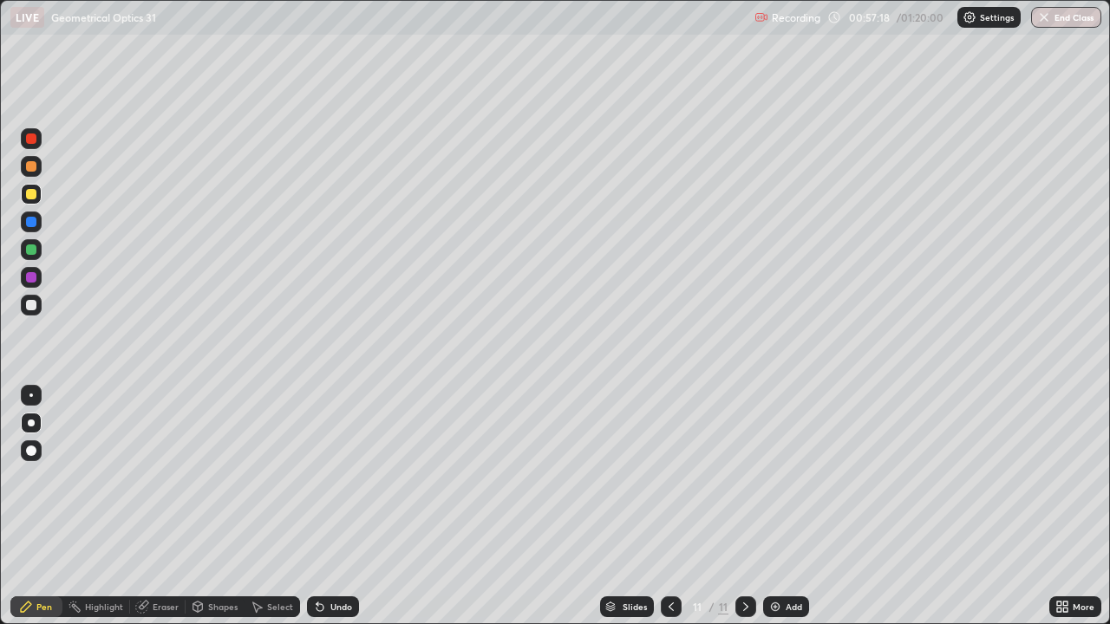
click at [160, 507] on div "Eraser" at bounding box center [166, 607] width 26 height 9
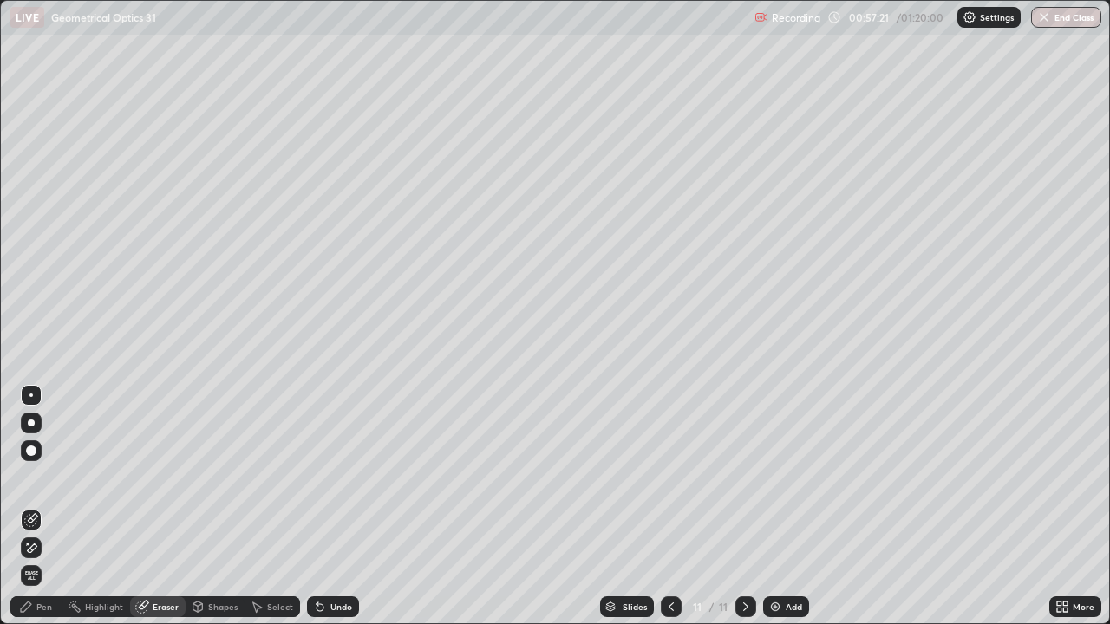
click at [45, 507] on div "Pen" at bounding box center [44, 607] width 16 height 9
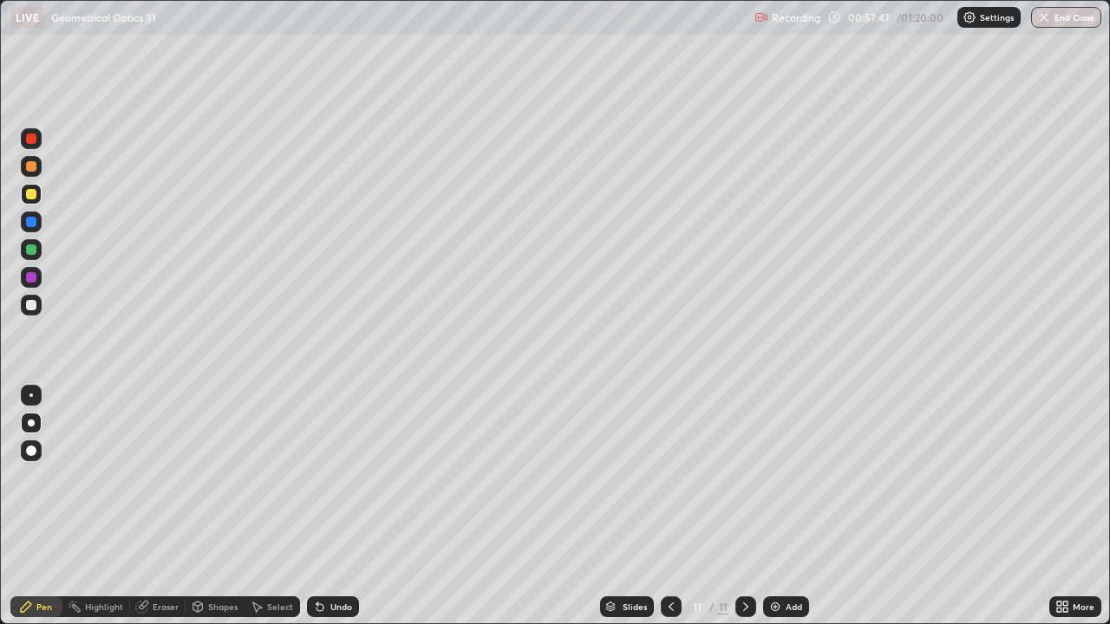
click at [32, 307] on div at bounding box center [31, 305] width 10 height 10
click at [336, 507] on div "Undo" at bounding box center [333, 607] width 52 height 21
click at [343, 507] on div "Undo" at bounding box center [341, 607] width 22 height 9
click at [786, 507] on div "Add" at bounding box center [794, 607] width 16 height 9
click at [29, 193] on div at bounding box center [31, 194] width 10 height 10
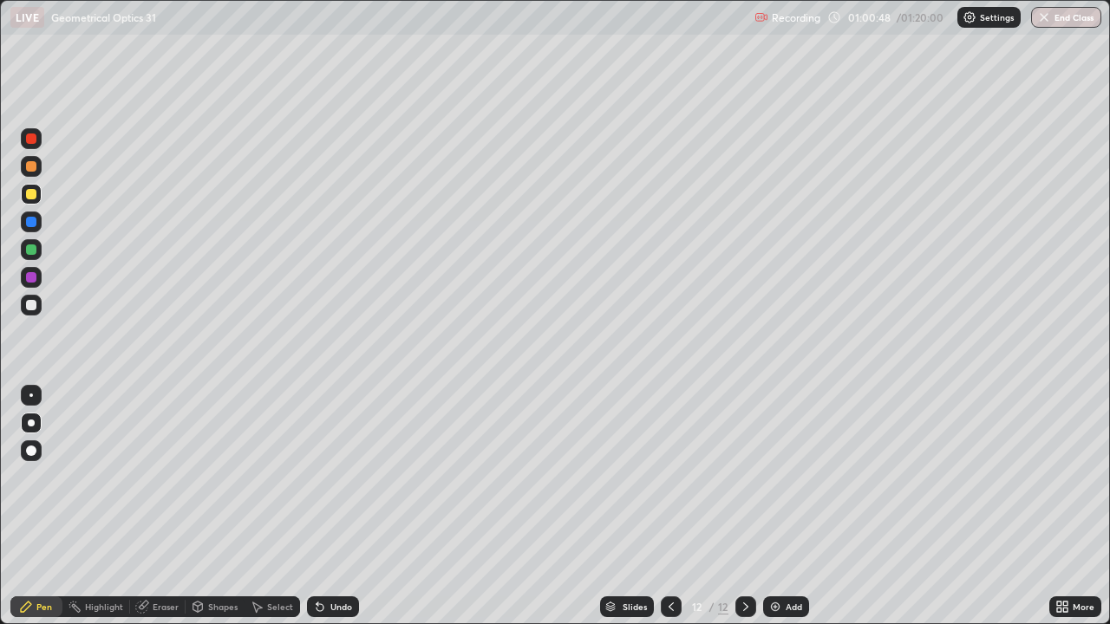
click at [30, 304] on div at bounding box center [31, 305] width 10 height 10
click at [165, 507] on div "Eraser" at bounding box center [166, 607] width 26 height 9
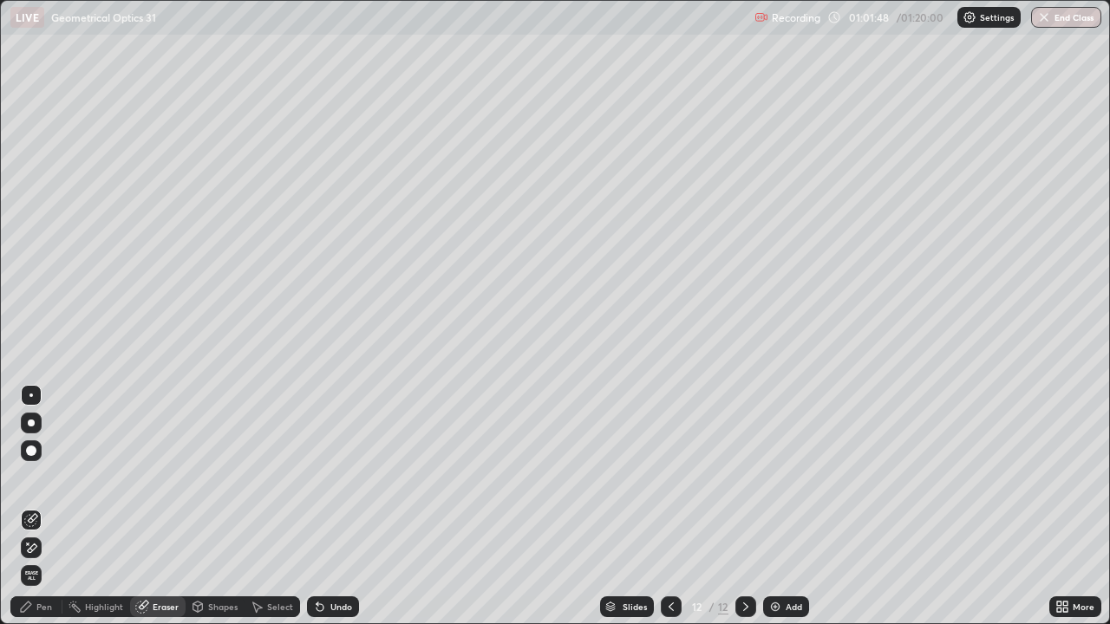
click at [43, 507] on div "Pen" at bounding box center [44, 607] width 16 height 9
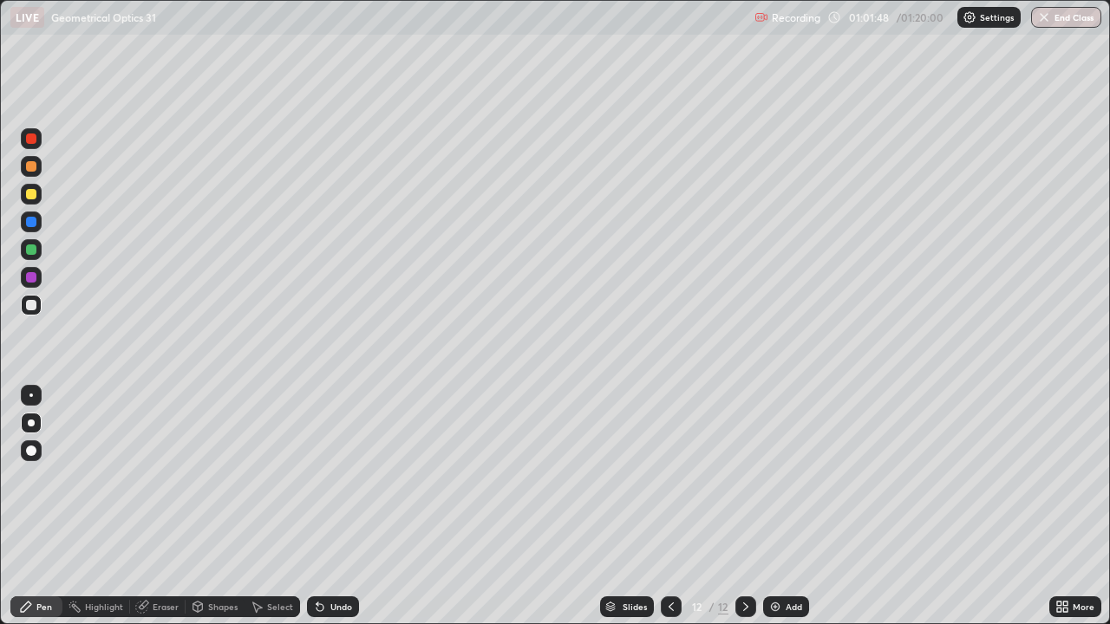
click at [36, 507] on div "Pen" at bounding box center [36, 607] width 52 height 21
click at [787, 507] on div "Add" at bounding box center [794, 607] width 16 height 9
click at [28, 194] on div at bounding box center [31, 194] width 10 height 10
click at [275, 507] on div "Select" at bounding box center [280, 607] width 26 height 9
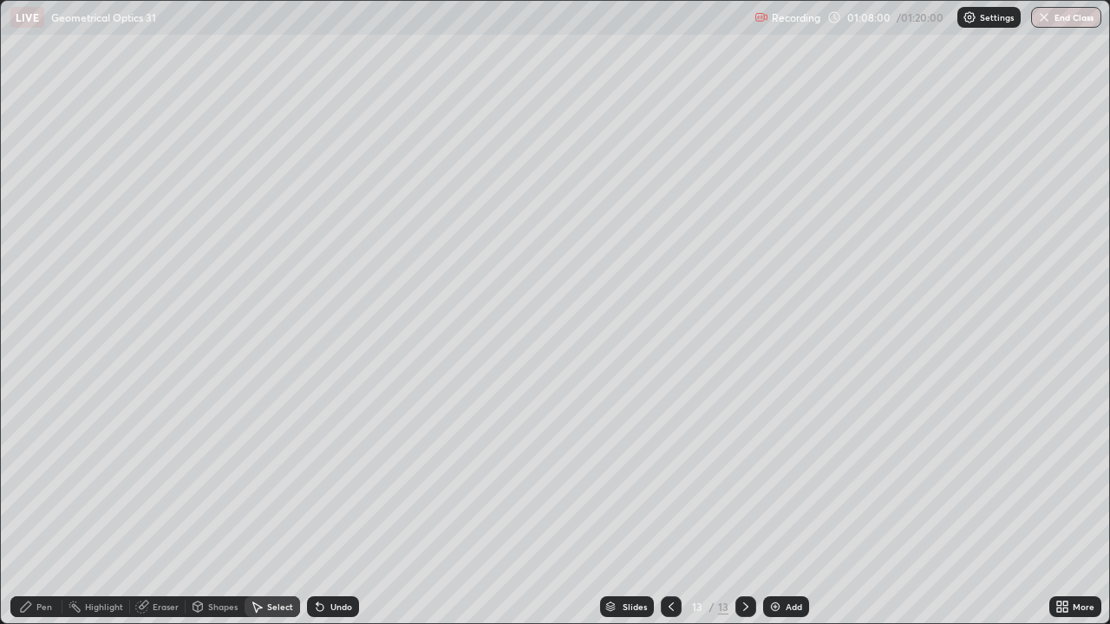
click at [168, 507] on div "Eraser" at bounding box center [166, 607] width 26 height 9
click at [51, 507] on div "Pen" at bounding box center [44, 607] width 16 height 9
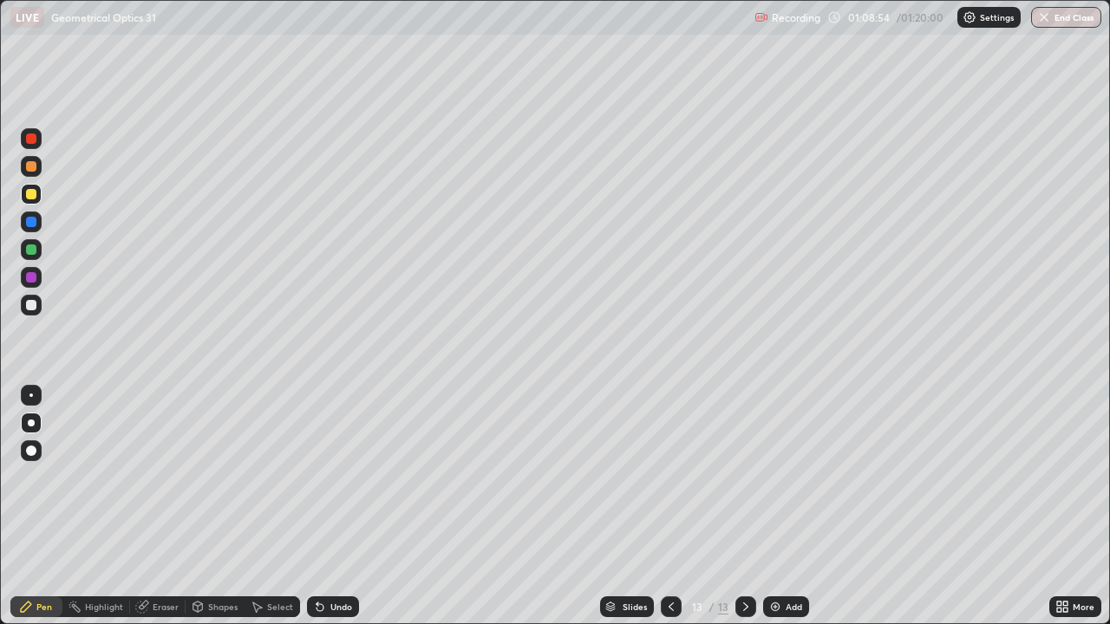
click at [161, 507] on div "Eraser" at bounding box center [166, 607] width 26 height 9
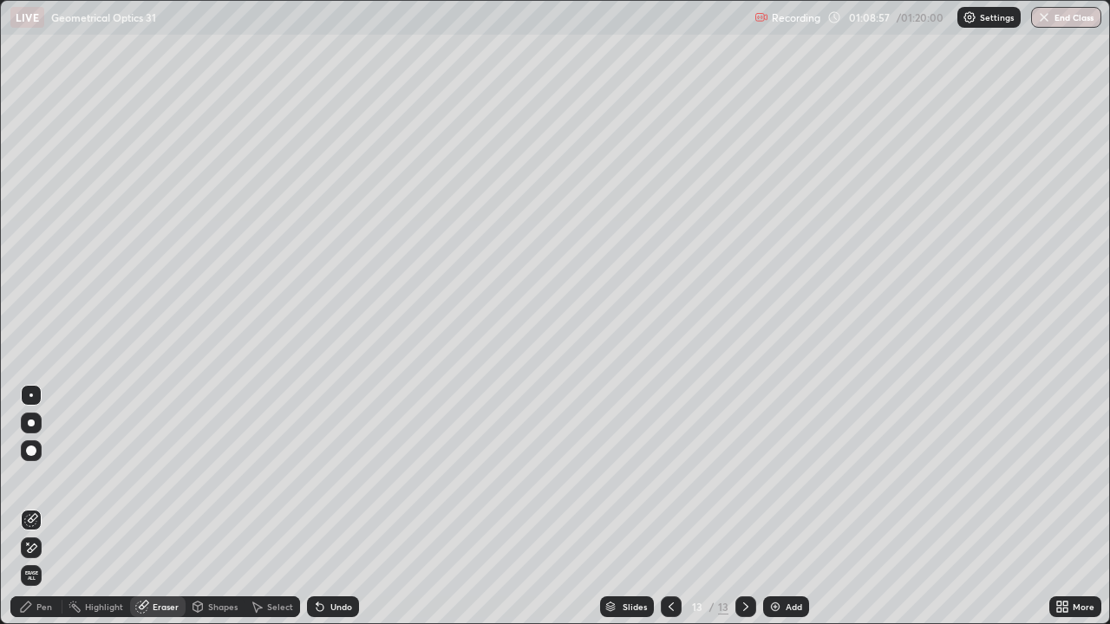
click at [36, 507] on div "Pen" at bounding box center [36, 607] width 52 height 21
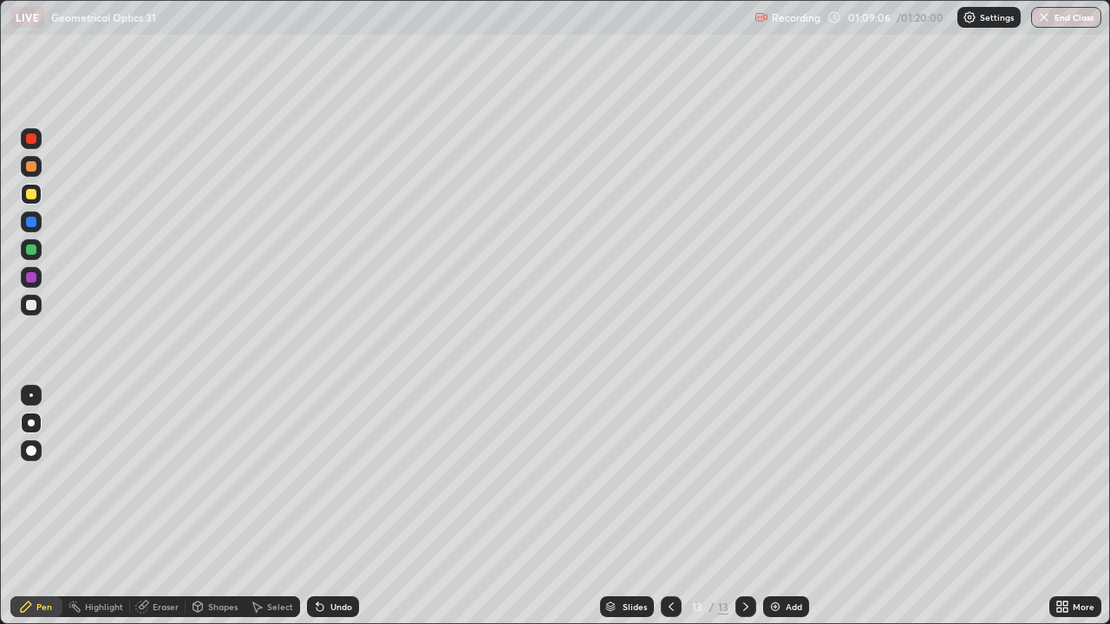
click at [24, 300] on div at bounding box center [31, 305] width 21 height 21
click at [317, 507] on icon at bounding box center [320, 608] width 7 height 7
click at [326, 507] on div "Undo" at bounding box center [333, 607] width 52 height 21
click at [792, 507] on div "Add" at bounding box center [794, 607] width 16 height 9
click at [324, 507] on div "Undo" at bounding box center [333, 607] width 52 height 21
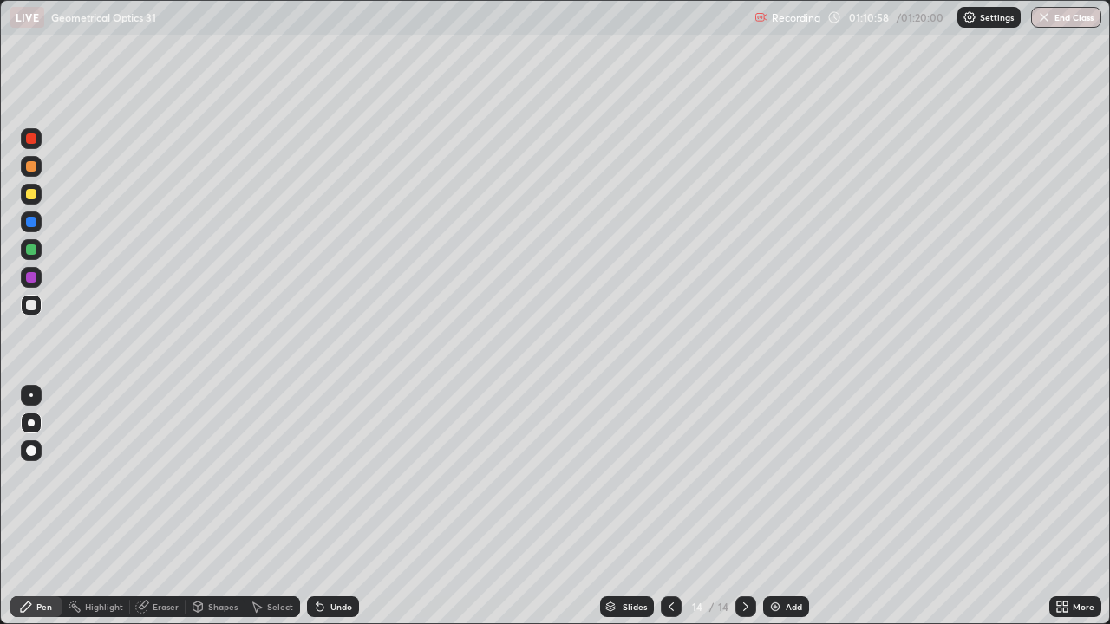
click at [330, 507] on div "Undo" at bounding box center [341, 607] width 22 height 9
click at [331, 507] on div "Undo" at bounding box center [333, 607] width 52 height 21
click at [788, 507] on div "Add" at bounding box center [794, 607] width 16 height 9
click at [28, 195] on div at bounding box center [31, 194] width 10 height 10
click at [661, 507] on div at bounding box center [671, 607] width 21 height 21
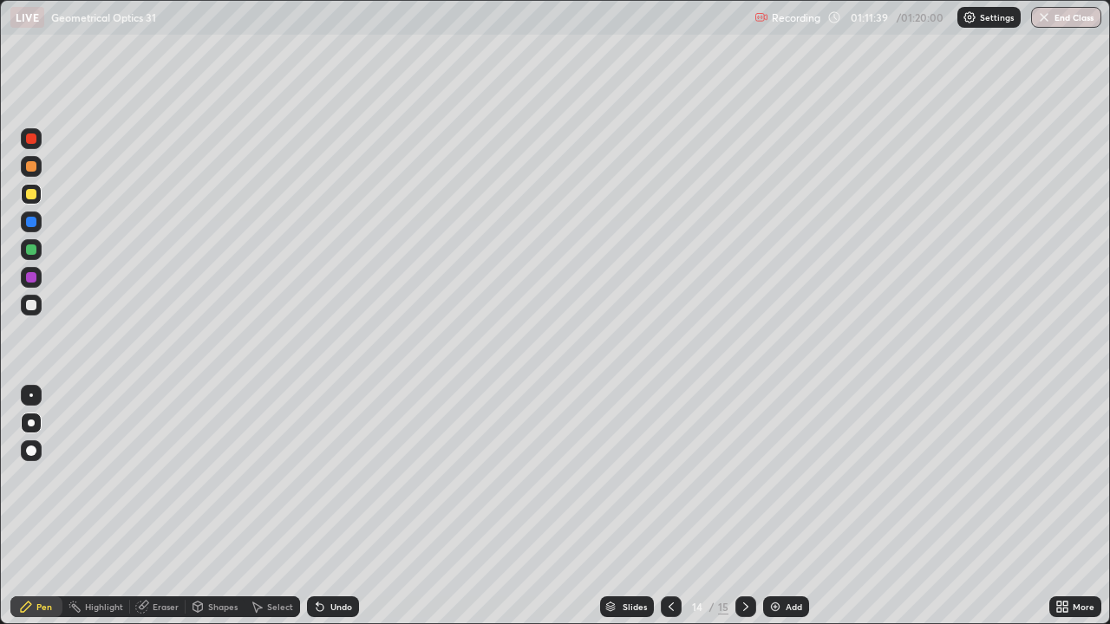
click at [670, 507] on icon at bounding box center [671, 607] width 14 height 14
click at [743, 507] on div at bounding box center [746, 607] width 21 height 35
click at [743, 507] on icon at bounding box center [746, 607] width 14 height 14
click at [28, 304] on div at bounding box center [31, 305] width 10 height 10
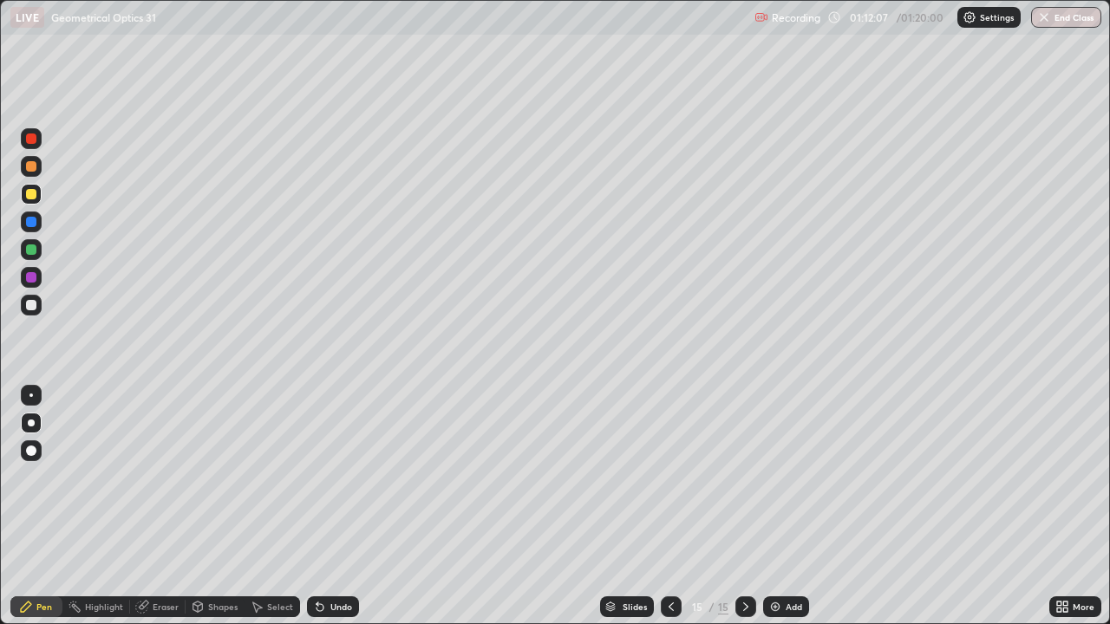
click at [28, 304] on div at bounding box center [31, 305] width 10 height 10
click at [35, 275] on div at bounding box center [31, 277] width 10 height 10
click at [26, 199] on div at bounding box center [31, 194] width 21 height 21
click at [35, 190] on div at bounding box center [31, 194] width 10 height 10
click at [335, 507] on div "Undo" at bounding box center [341, 607] width 22 height 9
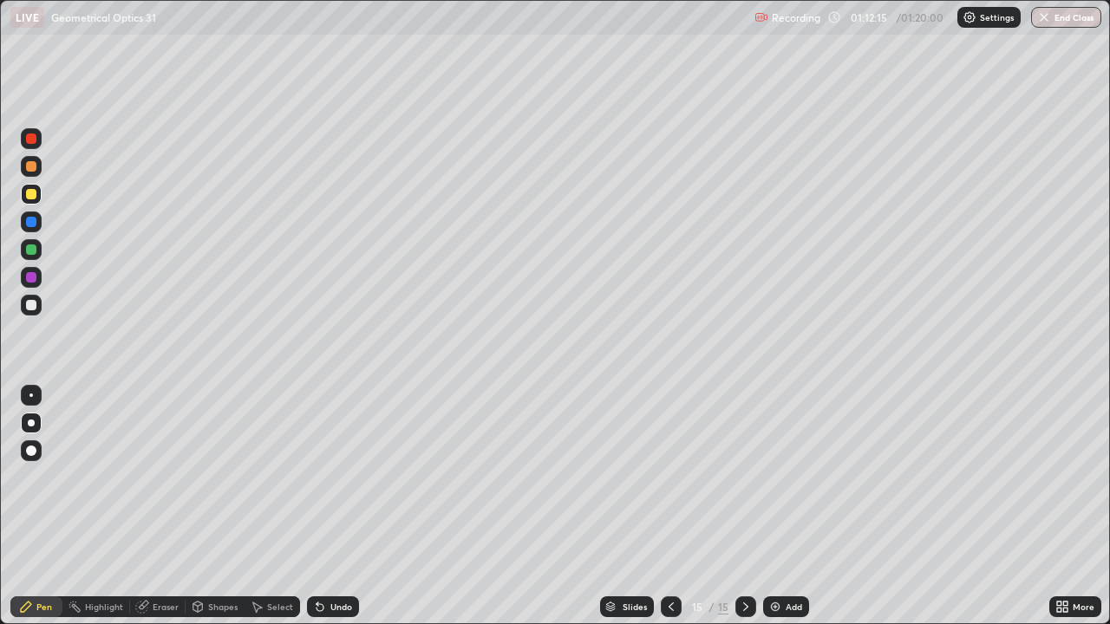
click at [336, 507] on div "Undo" at bounding box center [341, 607] width 22 height 9
click at [333, 507] on div "Undo" at bounding box center [341, 607] width 22 height 9
click at [338, 507] on div "Undo" at bounding box center [341, 607] width 22 height 9
click at [336, 507] on div "Undo" at bounding box center [341, 607] width 22 height 9
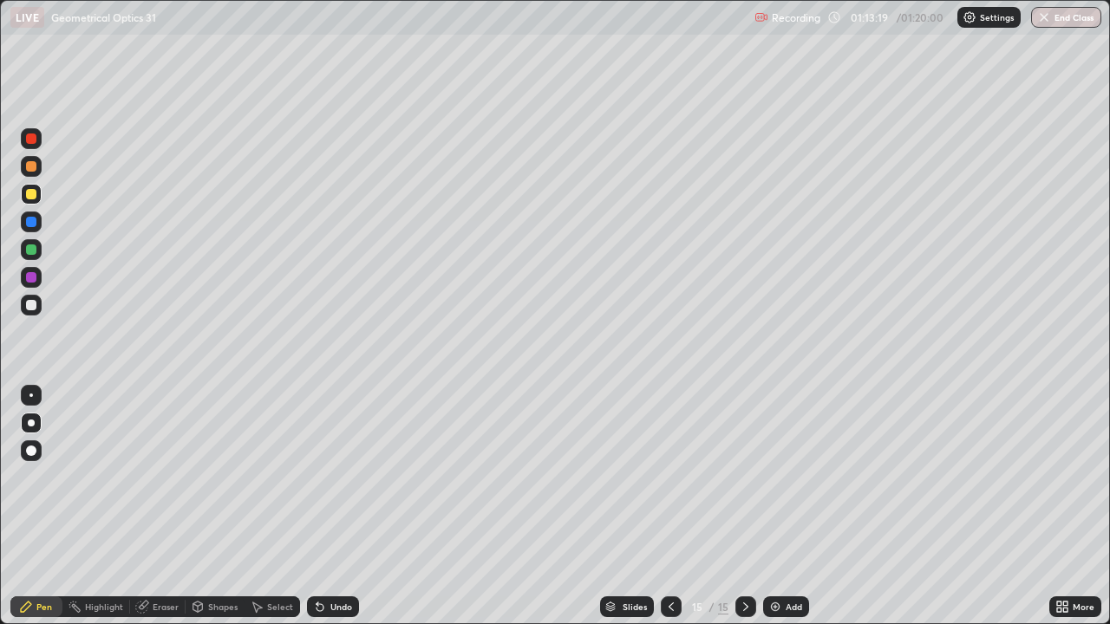
click at [336, 507] on div "Undo" at bounding box center [341, 607] width 22 height 9
click at [331, 507] on div "Undo" at bounding box center [341, 607] width 22 height 9
click at [33, 314] on div at bounding box center [31, 305] width 21 height 21
click at [29, 305] on div at bounding box center [31, 305] width 10 height 10
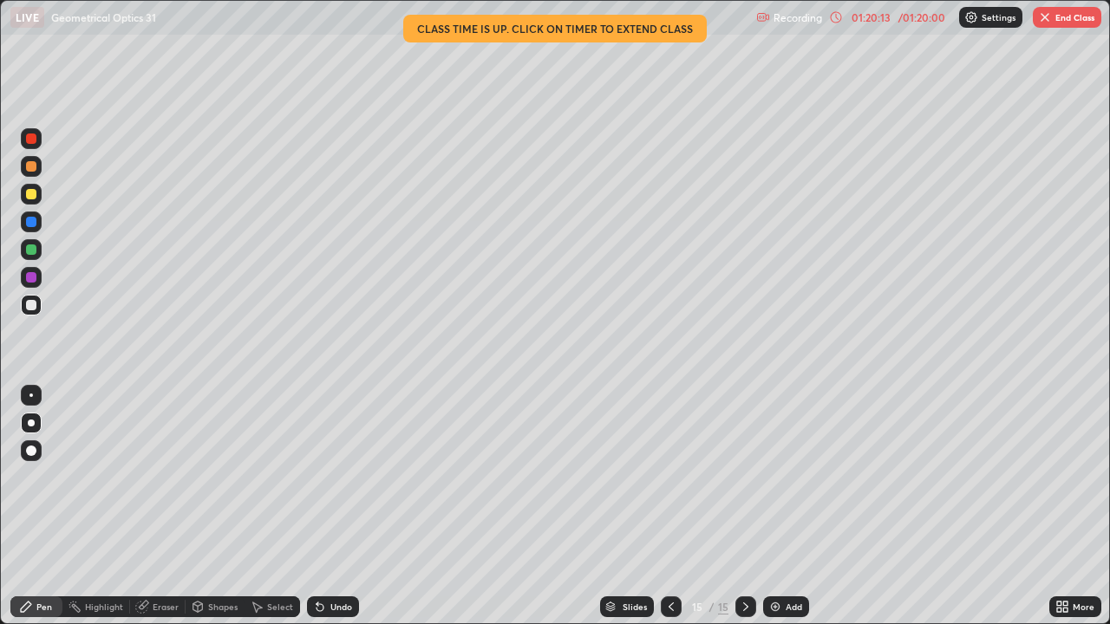
click at [1064, 23] on button "End Class" at bounding box center [1067, 17] width 69 height 21
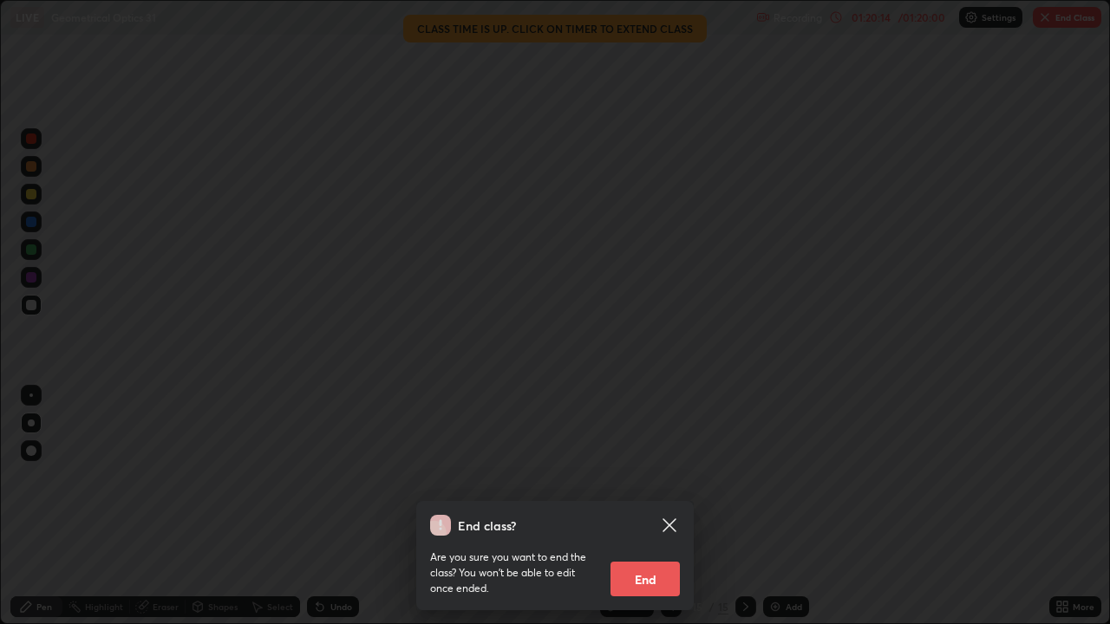
click at [657, 507] on button "End" at bounding box center [645, 579] width 69 height 35
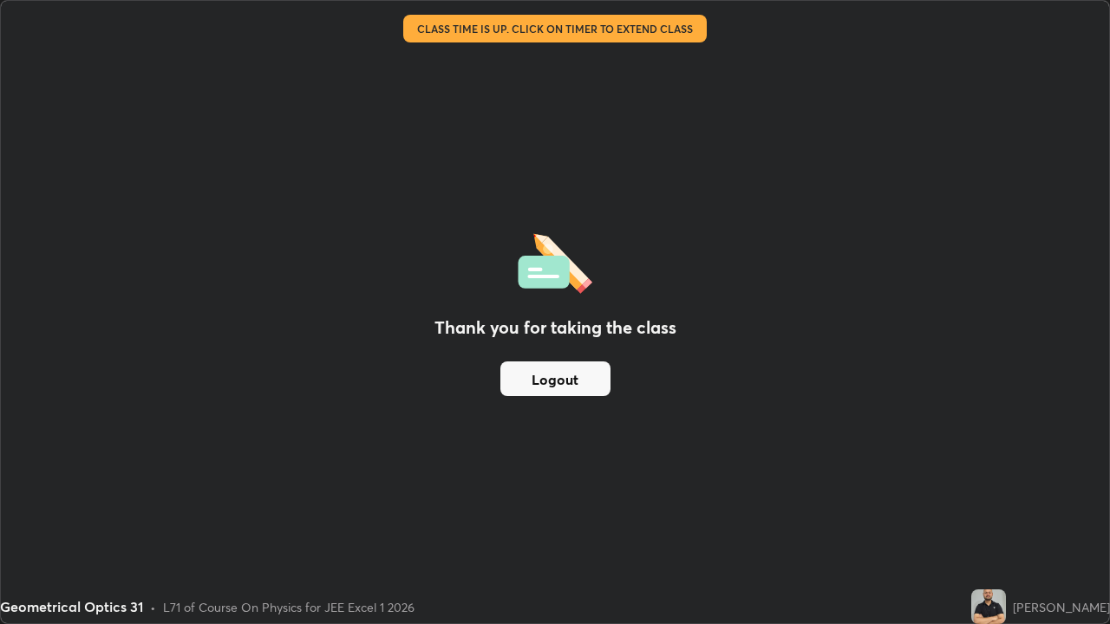
click at [585, 383] on button "Logout" at bounding box center [555, 379] width 110 height 35
click at [594, 383] on button "Logout" at bounding box center [555, 379] width 110 height 35
click at [576, 393] on button "Logout" at bounding box center [555, 379] width 110 height 35
click at [581, 388] on button "Logout" at bounding box center [555, 379] width 110 height 35
click at [574, 385] on button "Logout" at bounding box center [555, 379] width 110 height 35
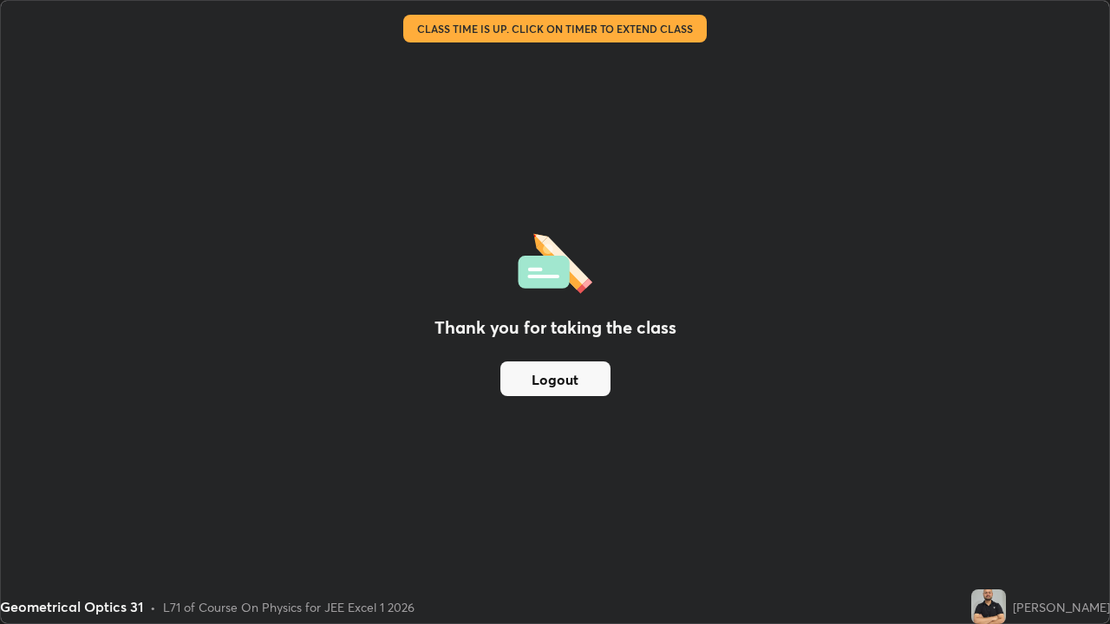
click at [559, 387] on button "Logout" at bounding box center [555, 379] width 110 height 35
click at [517, 368] on button "Logout" at bounding box center [555, 379] width 110 height 35
click at [560, 379] on button "Logout" at bounding box center [555, 379] width 110 height 35
click at [556, 383] on button "Logout" at bounding box center [555, 379] width 110 height 35
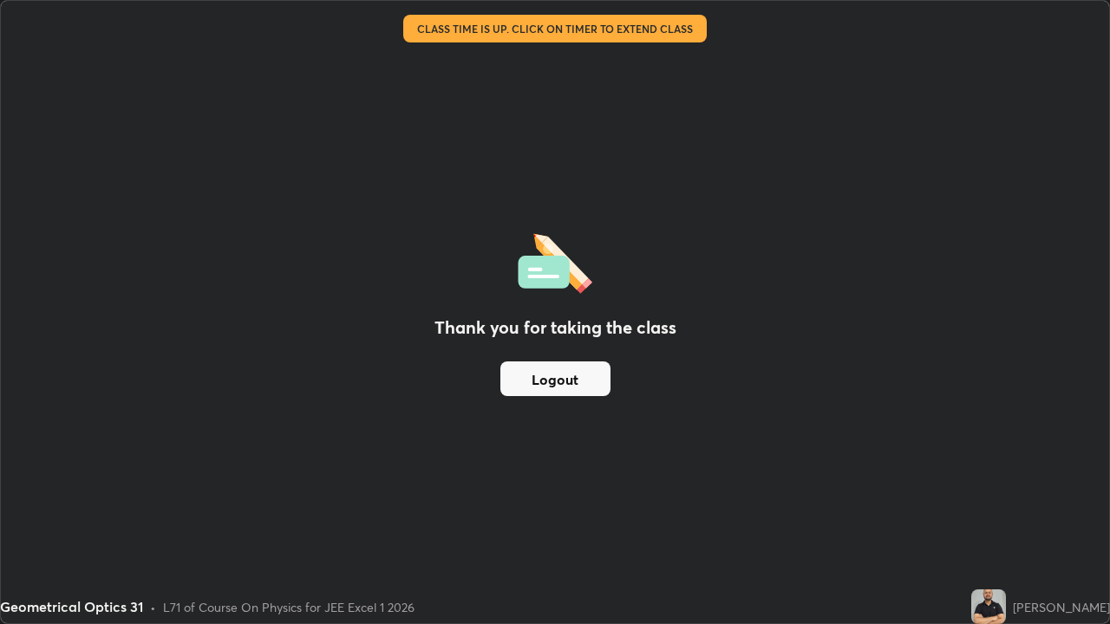
click at [556, 383] on button "Logout" at bounding box center [555, 379] width 110 height 35
click at [553, 378] on button "Logout" at bounding box center [555, 379] width 110 height 35
click at [559, 382] on button "Logout" at bounding box center [555, 379] width 110 height 35
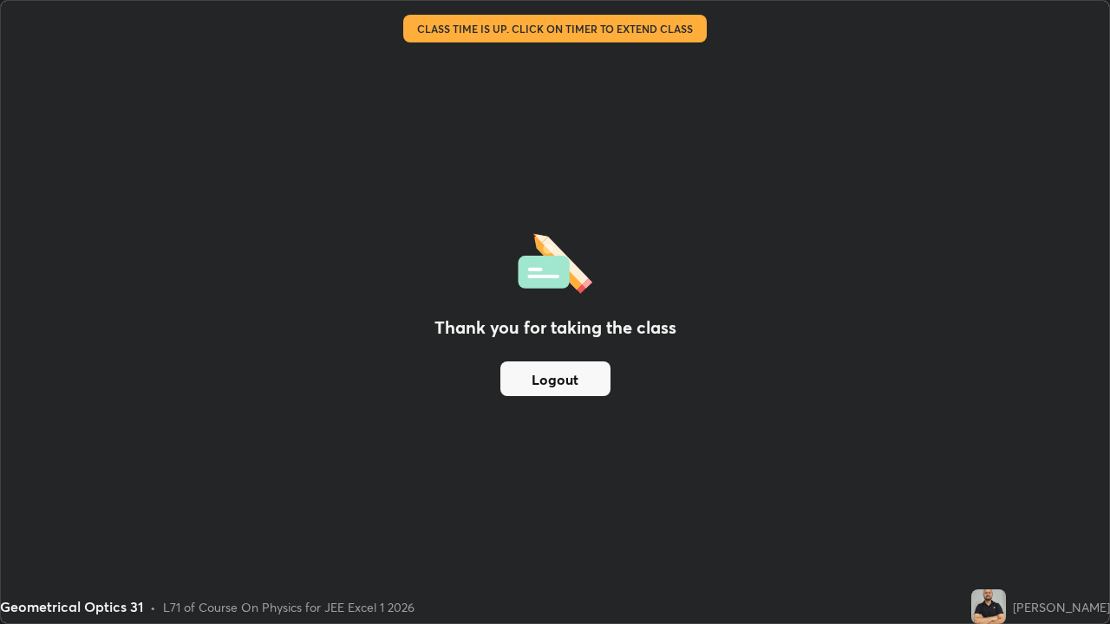
click at [566, 382] on button "Logout" at bounding box center [555, 379] width 110 height 35
click at [559, 379] on button "Logout" at bounding box center [555, 379] width 110 height 35
click at [559, 383] on button "Logout" at bounding box center [555, 379] width 110 height 35
click at [565, 380] on button "Logout" at bounding box center [555, 379] width 110 height 35
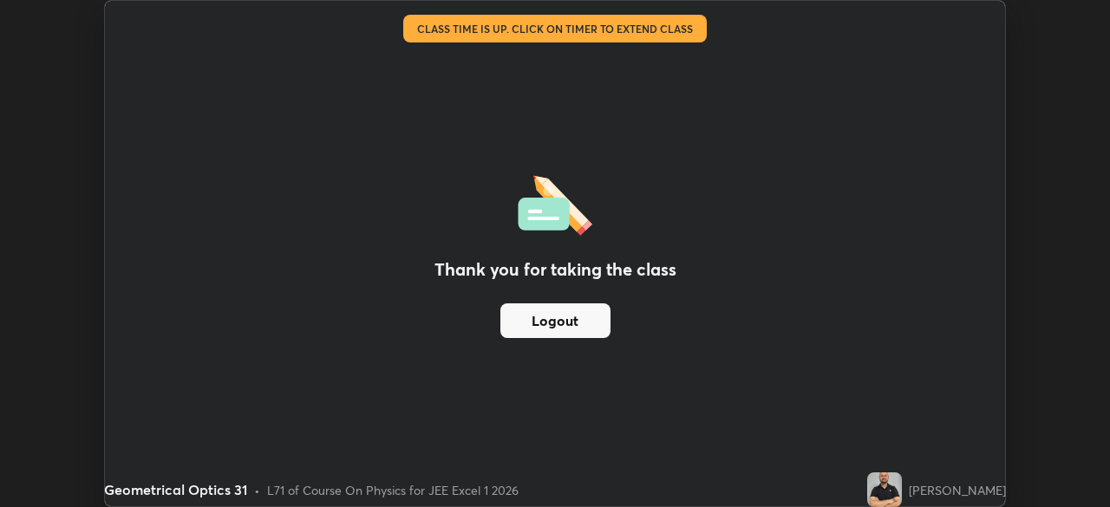
scroll to position [86226, 85623]
click at [580, 324] on button "Logout" at bounding box center [555, 321] width 110 height 35
click at [554, 324] on button "Logout" at bounding box center [555, 321] width 110 height 35
click at [546, 323] on button "Logout" at bounding box center [555, 321] width 110 height 35
